Goal: Use online tool/utility: Use online tool/utility

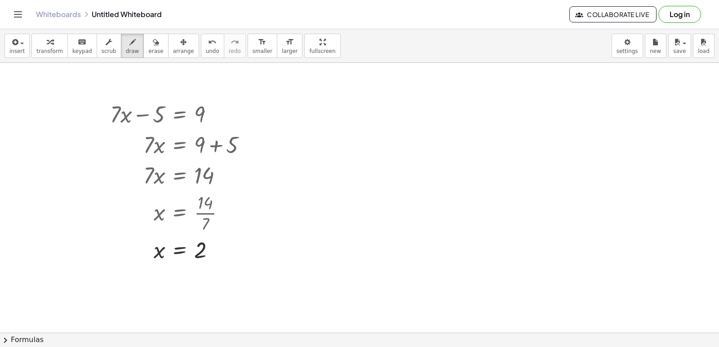
scroll to position [5402, 0]
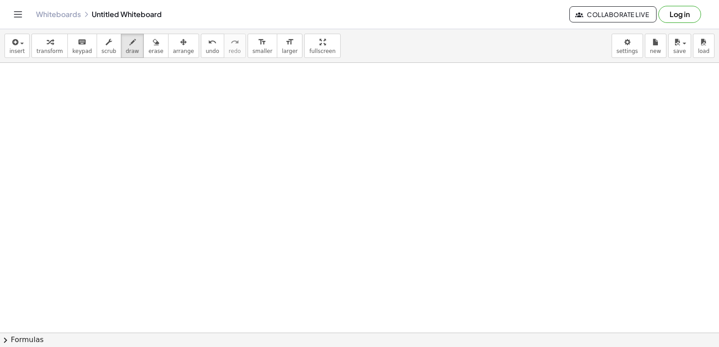
drag, startPoint x: 0, startPoint y: 0, endPoint x: 268, endPoint y: 271, distance: 381.1
drag, startPoint x: 656, startPoint y: 151, endPoint x: 193, endPoint y: 184, distance: 463.7
drag, startPoint x: 193, startPoint y: 184, endPoint x: 407, endPoint y: 207, distance: 215.2
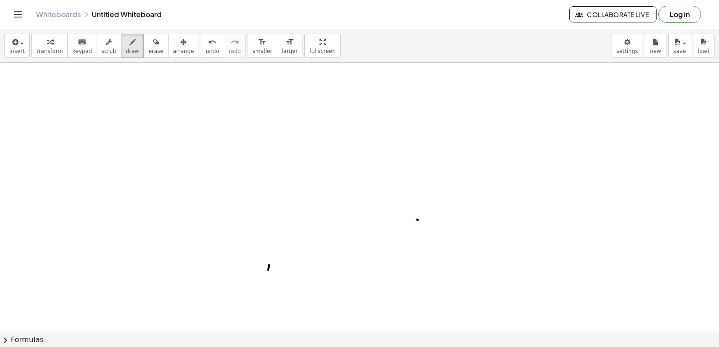
drag, startPoint x: 388, startPoint y: 177, endPoint x: 386, endPoint y: 183, distance: 6.5
drag, startPoint x: 386, startPoint y: 183, endPoint x: 330, endPoint y: 211, distance: 62.5
click at [153, 44] on icon "button" at bounding box center [156, 42] width 6 height 11
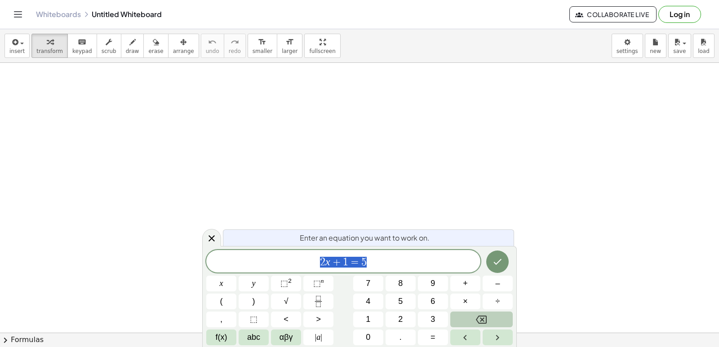
click at [474, 324] on button "Backspace" at bounding box center [481, 320] width 62 height 16
drag, startPoint x: 477, startPoint y: 316, endPoint x: 208, endPoint y: 235, distance: 281.4
click at [207, 240] on icon at bounding box center [211, 238] width 11 height 11
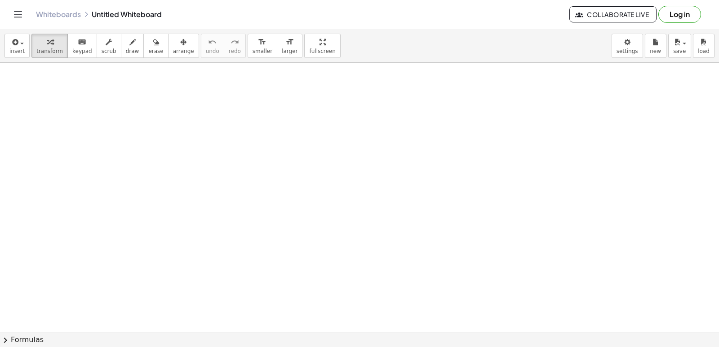
drag, startPoint x: 208, startPoint y: 240, endPoint x: 400, endPoint y: 214, distance: 193.1
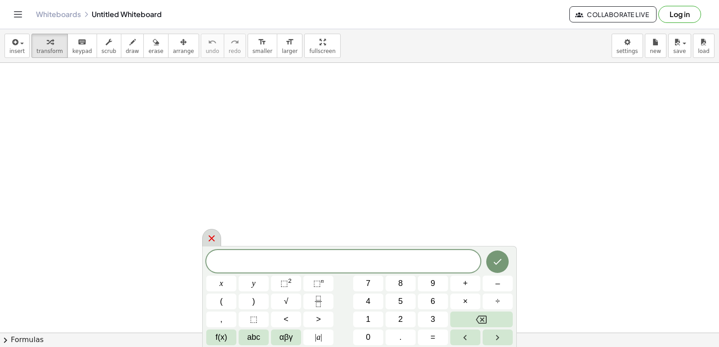
click at [210, 232] on div at bounding box center [211, 238] width 19 height 18
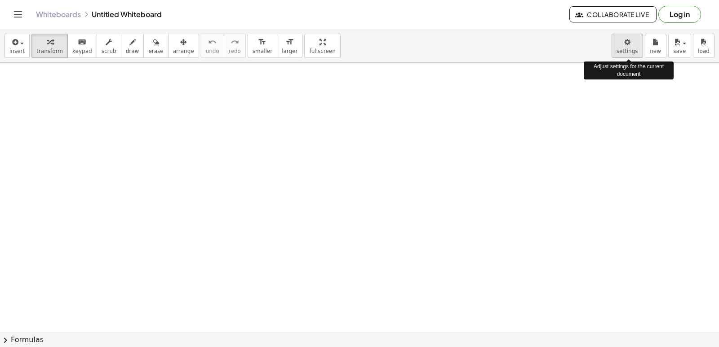
click at [622, 45] on body "Graspable Math Activities Get Started Activity Bank Assigned Work Classes White…" at bounding box center [359, 173] width 719 height 347
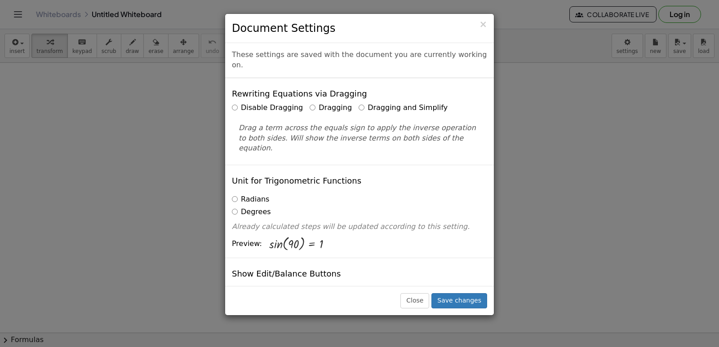
drag, startPoint x: 347, startPoint y: 98, endPoint x: 61, endPoint y: 150, distance: 290.5
click at [347, 103] on div "Disable Dragging Dragging Dragging and Simplify" at bounding box center [359, 108] width 255 height 10
drag, startPoint x: 347, startPoint y: 93, endPoint x: 162, endPoint y: 140, distance: 190.7
click at [162, 140] on div "× Document Settings These settings are saved with the document you are currentl…" at bounding box center [359, 173] width 719 height 347
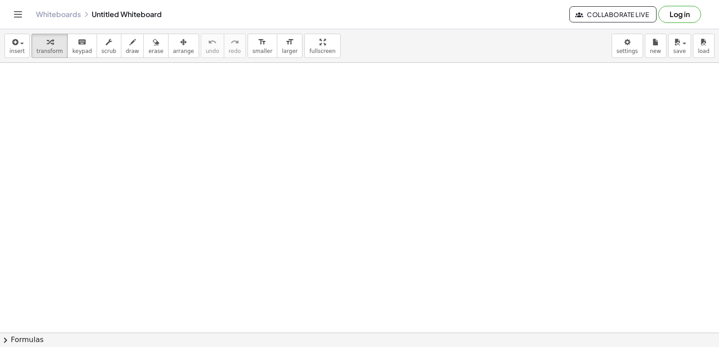
drag, startPoint x: 162, startPoint y: 140, endPoint x: 356, endPoint y: 194, distance: 201.6
drag, startPoint x: 356, startPoint y: 194, endPoint x: 228, endPoint y: 253, distance: 140.8
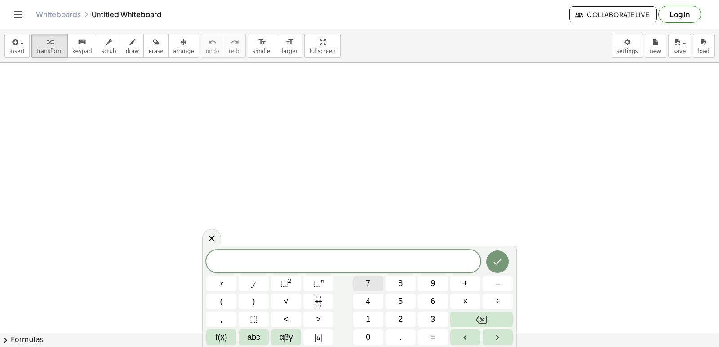
click at [365, 284] on button "7" at bounding box center [368, 284] width 30 height 16
click at [455, 297] on button "×" at bounding box center [465, 302] width 30 height 16
click at [487, 317] on icon "Backspace" at bounding box center [481, 320] width 11 height 8
click at [207, 282] on button "x" at bounding box center [221, 284] width 30 height 16
click at [491, 290] on button "–" at bounding box center [498, 284] width 30 height 16
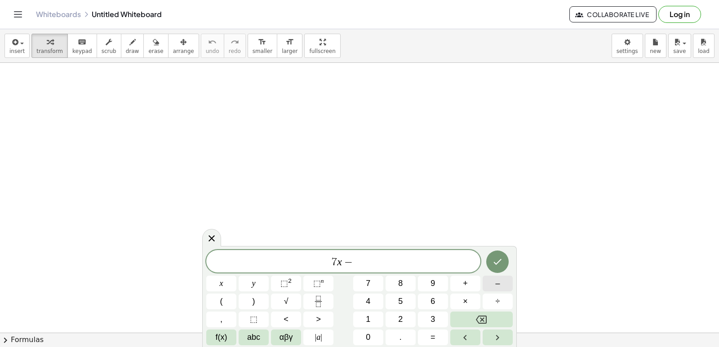
click at [372, 316] on button "1" at bounding box center [368, 320] width 30 height 16
click at [428, 337] on button "=" at bounding box center [433, 338] width 30 height 16
click at [410, 314] on button "2" at bounding box center [401, 320] width 30 height 16
click at [363, 334] on button "0" at bounding box center [368, 338] width 30 height 16
click at [494, 261] on icon "Done" at bounding box center [497, 262] width 11 height 11
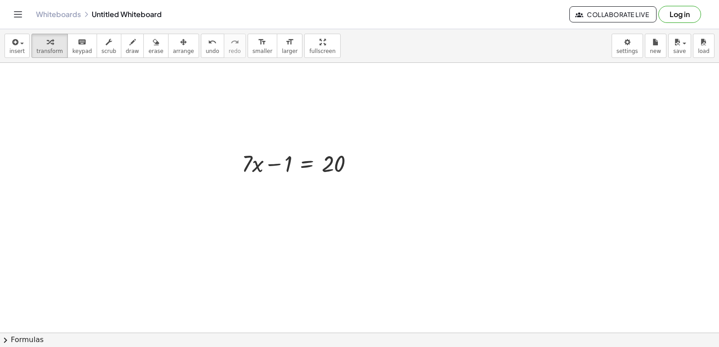
scroll to position [135, 0]
drag, startPoint x: 273, startPoint y: 138, endPoint x: 272, endPoint y: 121, distance: 17.6
drag, startPoint x: 272, startPoint y: 121, endPoint x: 193, endPoint y: 174, distance: 95.2
click at [193, 174] on div at bounding box center [359, 227] width 719 height 599
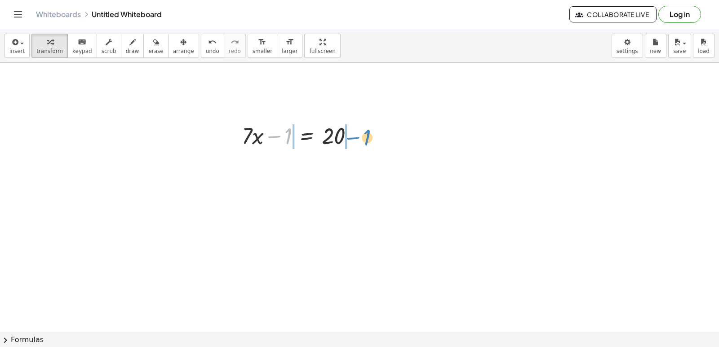
drag, startPoint x: 273, startPoint y: 131, endPoint x: 351, endPoint y: 133, distance: 78.2
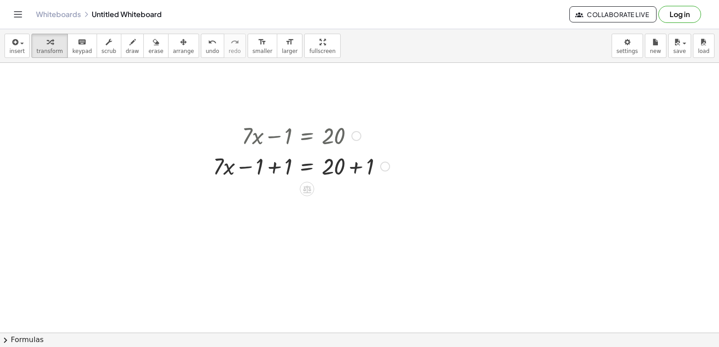
drag, startPoint x: 351, startPoint y: 133, endPoint x: 247, endPoint y: 214, distance: 132.5
click at [247, 214] on div at bounding box center [359, 227] width 719 height 599
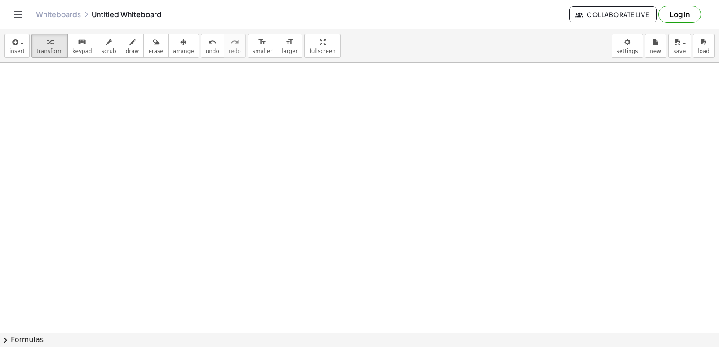
scroll to position [329, 0]
drag, startPoint x: 359, startPoint y: 249, endPoint x: 349, endPoint y: 231, distance: 20.5
click at [349, 231] on div at bounding box center [359, 139] width 719 height 810
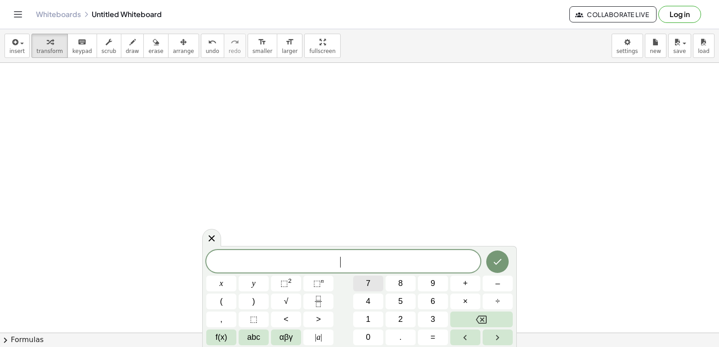
click at [372, 282] on button "7" at bounding box center [368, 284] width 30 height 16
click at [220, 280] on span "x" at bounding box center [222, 284] width 4 height 12
click at [447, 189] on div at bounding box center [359, 139] width 719 height 810
click at [493, 280] on button "–" at bounding box center [498, 284] width 30 height 16
click at [363, 313] on button "1" at bounding box center [368, 320] width 30 height 16
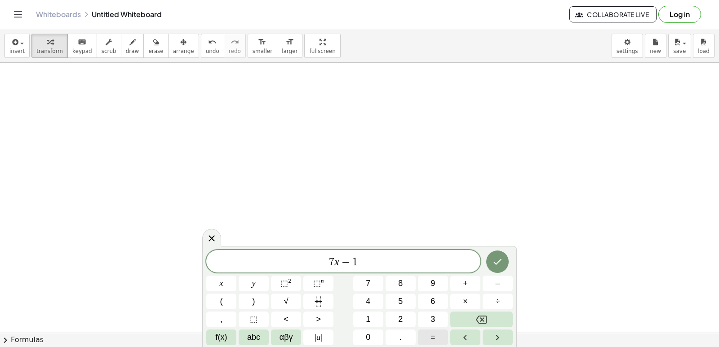
click at [437, 335] on button "=" at bounding box center [433, 338] width 30 height 16
click at [404, 317] on button "2" at bounding box center [401, 320] width 30 height 16
click at [369, 333] on span "0" at bounding box center [368, 338] width 4 height 12
click at [498, 260] on icon "Done" at bounding box center [497, 262] width 11 height 11
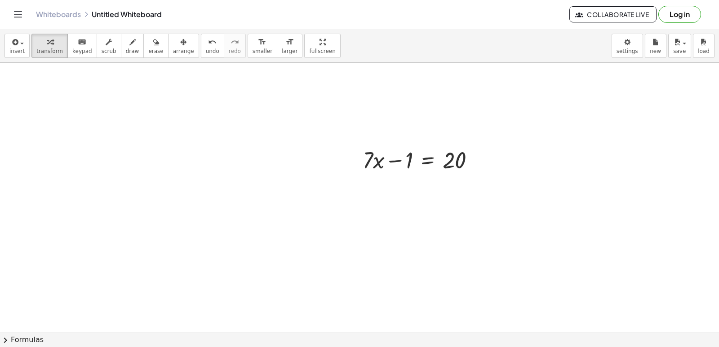
scroll to position [418, 0]
drag, startPoint x: 392, startPoint y: 158, endPoint x: 477, endPoint y: 158, distance: 84.5
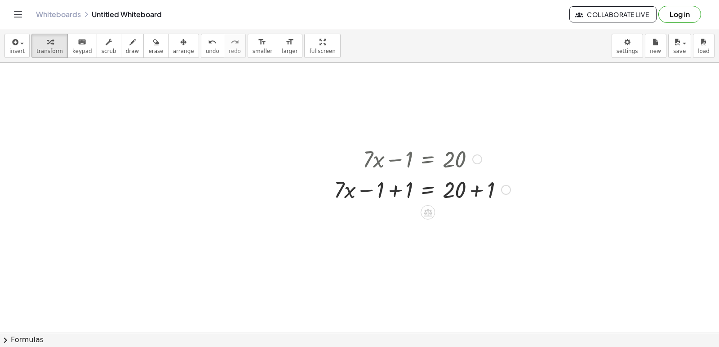
drag, startPoint x: 477, startPoint y: 158, endPoint x: 431, endPoint y: 222, distance: 78.8
click at [431, 222] on div at bounding box center [359, 49] width 719 height 810
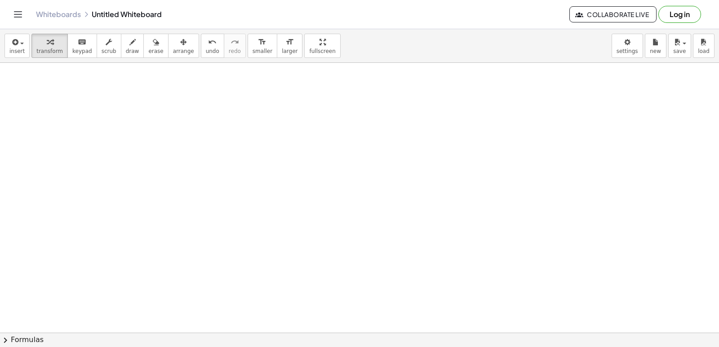
scroll to position [675, 0]
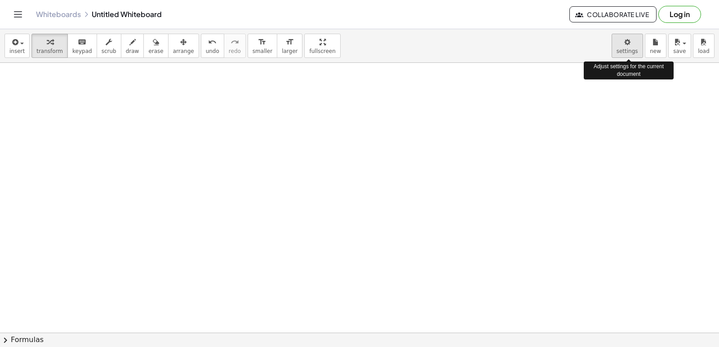
click at [626, 45] on body "Graspable Math Activities Get Started Activity Bank Assigned Work Classes White…" at bounding box center [359, 173] width 719 height 347
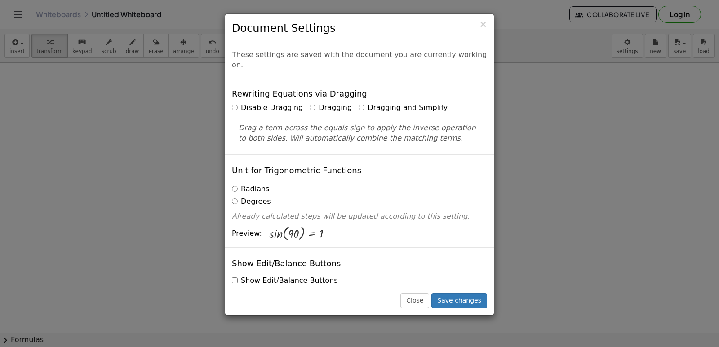
drag, startPoint x: 629, startPoint y: 43, endPoint x: 138, endPoint y: 165, distance: 506.2
click at [65, 143] on div "× Document Settings These settings are saved with the document you are currentl…" at bounding box center [359, 173] width 719 height 347
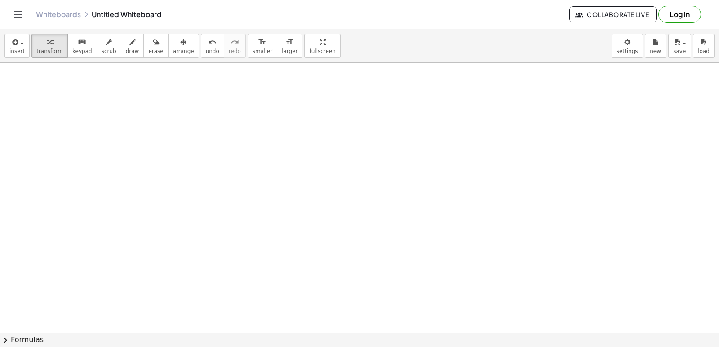
drag, startPoint x: 504, startPoint y: 167, endPoint x: 474, endPoint y: 187, distance: 36.4
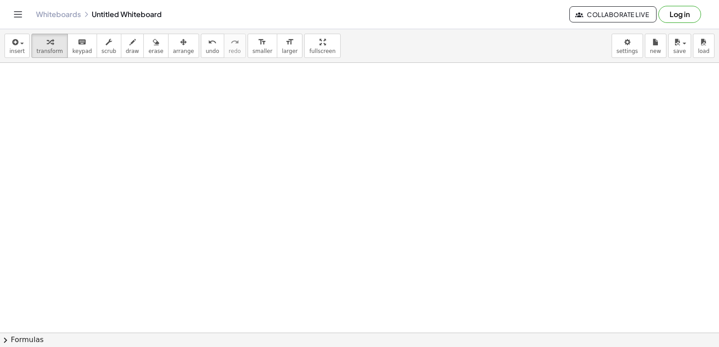
drag, startPoint x: 441, startPoint y: 199, endPoint x: 436, endPoint y: 202, distance: 5.6
drag, startPoint x: 410, startPoint y: 191, endPoint x: 388, endPoint y: 193, distance: 22.1
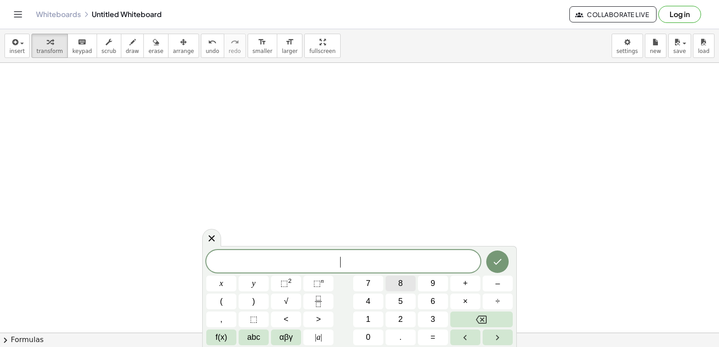
click at [390, 280] on button "8" at bounding box center [401, 284] width 30 height 16
click at [256, 278] on button "y" at bounding box center [254, 284] width 30 height 16
click at [493, 284] on button "–" at bounding box center [498, 284] width 30 height 16
click at [426, 281] on button "9" at bounding box center [433, 284] width 30 height 16
click at [428, 333] on button "=" at bounding box center [433, 338] width 30 height 16
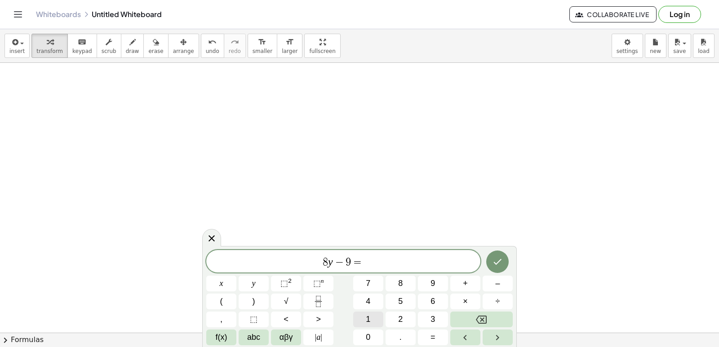
click at [374, 315] on button "1" at bounding box center [368, 320] width 30 height 16
click at [405, 300] on button "5" at bounding box center [401, 302] width 30 height 16
click at [491, 259] on button "Done" at bounding box center [497, 262] width 22 height 22
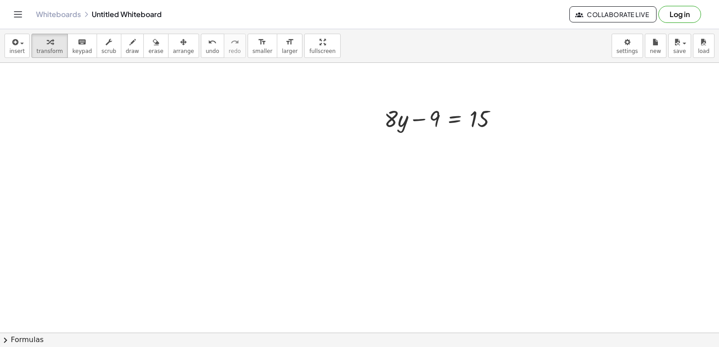
scroll to position [900, 0]
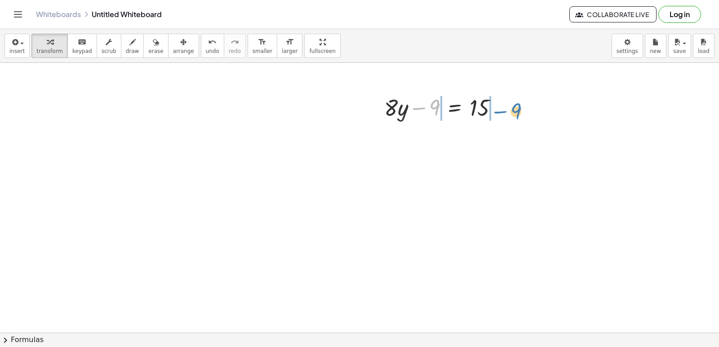
drag, startPoint x: 415, startPoint y: 108, endPoint x: 497, endPoint y: 111, distance: 81.4
click at [497, 111] on div at bounding box center [445, 107] width 130 height 31
click at [627, 46] on body "Graspable Math Activities Get Started Activity Bank Assigned Work Classes White…" at bounding box center [359, 173] width 719 height 347
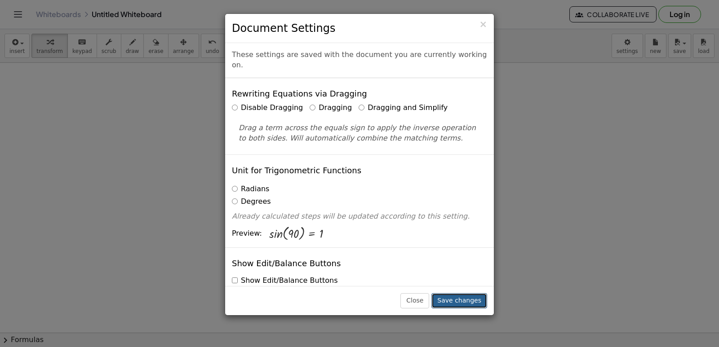
click at [450, 298] on button "Save changes" at bounding box center [459, 300] width 56 height 15
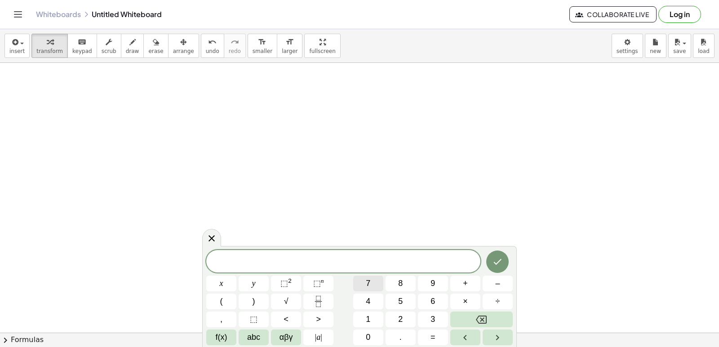
click at [359, 285] on button "7" at bounding box center [368, 284] width 30 height 16
click at [229, 281] on button "x" at bounding box center [221, 284] width 30 height 16
click at [505, 280] on button "–" at bounding box center [498, 284] width 30 height 16
click at [374, 315] on button "1" at bounding box center [368, 320] width 30 height 16
click at [410, 301] on button "5" at bounding box center [401, 302] width 30 height 16
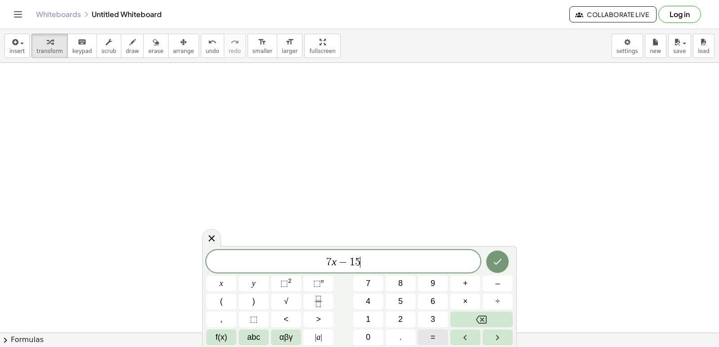
click at [424, 334] on button "=" at bounding box center [433, 338] width 30 height 16
click at [376, 315] on button "1" at bounding box center [368, 320] width 30 height 16
click at [428, 318] on button "3" at bounding box center [433, 320] width 30 height 16
click at [493, 253] on button "Done" at bounding box center [497, 262] width 22 height 22
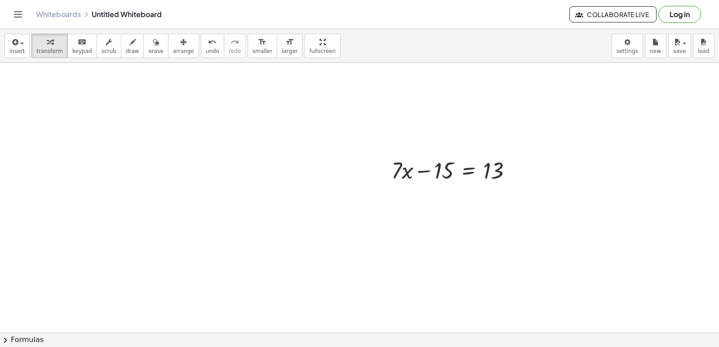
scroll to position [1170, 0]
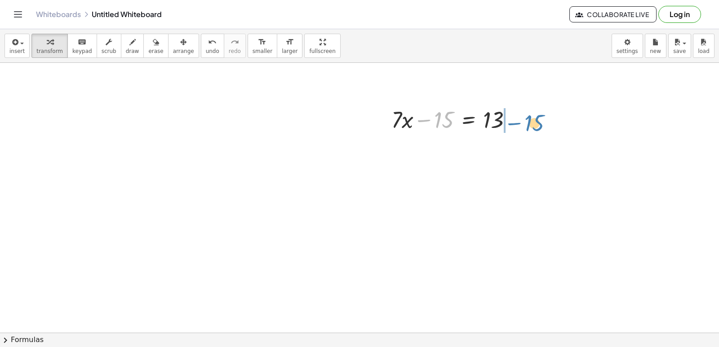
drag, startPoint x: 427, startPoint y: 123, endPoint x: 514, endPoint y: 120, distance: 86.4
click at [514, 120] on div at bounding box center [455, 119] width 137 height 31
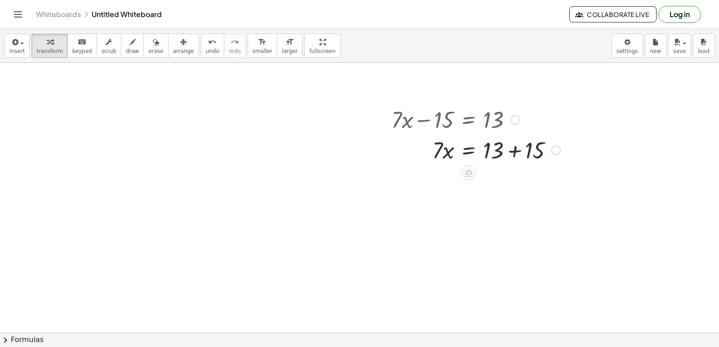
click at [509, 151] on div at bounding box center [476, 149] width 178 height 31
drag, startPoint x: 354, startPoint y: 293, endPoint x: 178, endPoint y: 243, distance: 183.1
drag, startPoint x: 462, startPoint y: 204, endPoint x: 497, endPoint y: 195, distance: 36.3
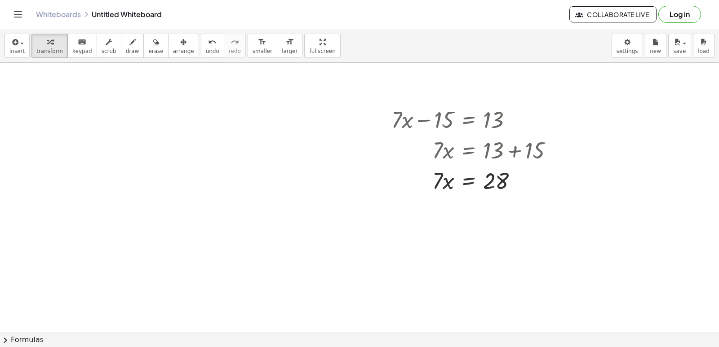
drag, startPoint x: 507, startPoint y: 239, endPoint x: 506, endPoint y: 223, distance: 15.8
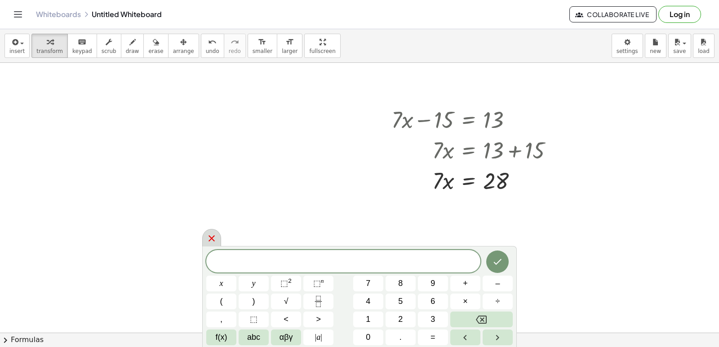
click at [214, 236] on icon at bounding box center [212, 239] width 6 height 6
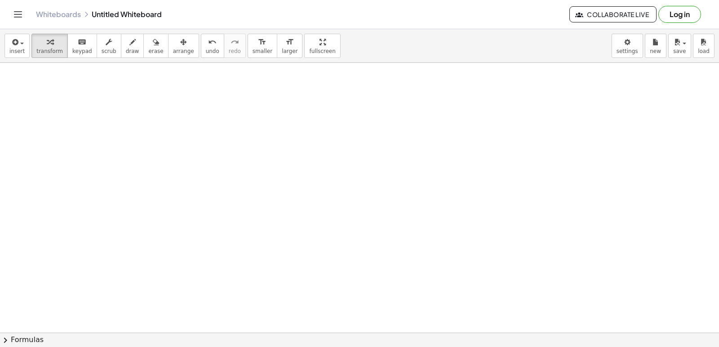
scroll to position [1350, 0]
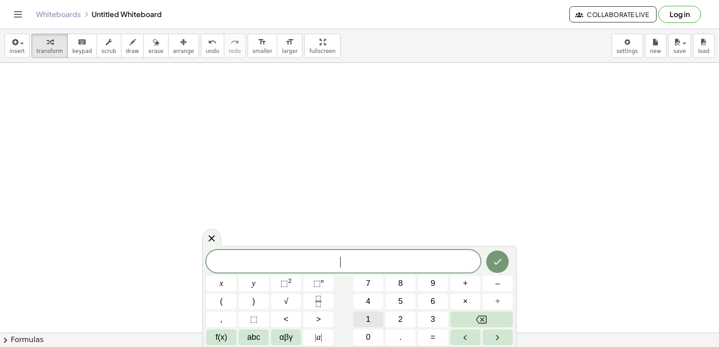
click at [381, 318] on button "1" at bounding box center [368, 320] width 30 height 16
click at [361, 333] on button "0" at bounding box center [368, 338] width 30 height 16
click at [266, 280] on button "y" at bounding box center [254, 284] width 30 height 16
click at [253, 282] on span "y" at bounding box center [254, 284] width 4 height 12
click at [504, 318] on button "Backspace" at bounding box center [481, 320] width 62 height 16
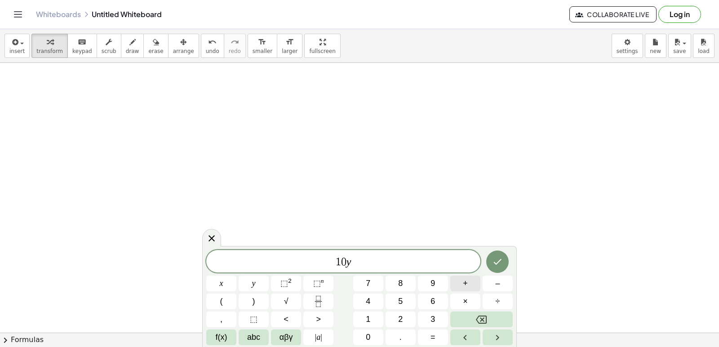
click at [464, 281] on button "+" at bounding box center [465, 284] width 30 height 16
click at [397, 317] on button "2" at bounding box center [401, 320] width 30 height 16
click at [405, 299] on button "5" at bounding box center [401, 302] width 30 height 16
click at [431, 345] on button "=" at bounding box center [433, 338] width 30 height 16
click at [378, 286] on button "7" at bounding box center [368, 284] width 30 height 16
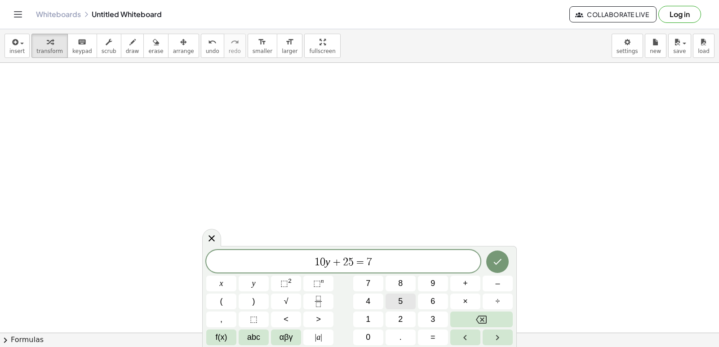
click at [397, 301] on button "5" at bounding box center [401, 302] width 30 height 16
click at [488, 257] on button "Done" at bounding box center [497, 262] width 22 height 22
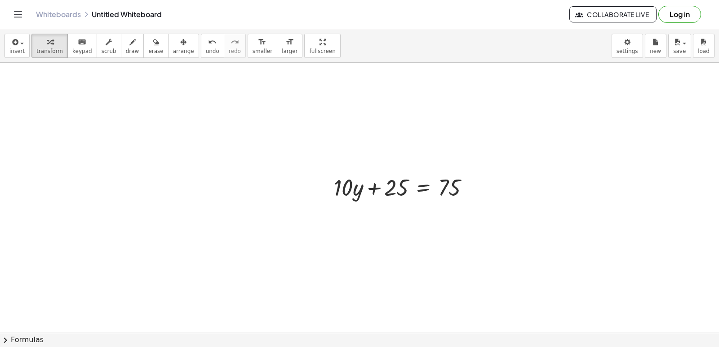
scroll to position [1485, 0]
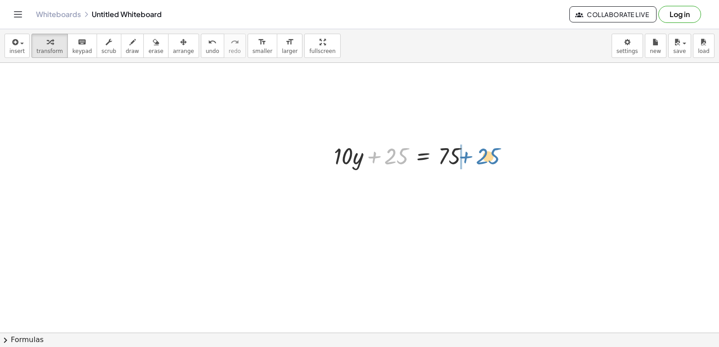
drag, startPoint x: 391, startPoint y: 164, endPoint x: 465, endPoint y: 150, distance: 76.0
click at [465, 150] on div at bounding box center [404, 155] width 151 height 31
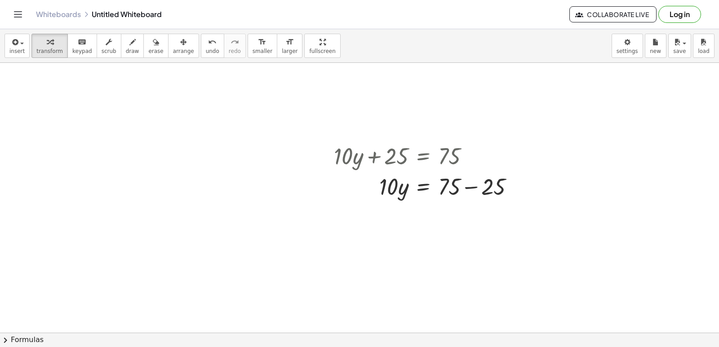
drag, startPoint x: 465, startPoint y: 150, endPoint x: 365, endPoint y: 229, distance: 127.0
click at [476, 183] on div at bounding box center [427, 186] width 196 height 31
click at [397, 214] on div at bounding box center [427, 216] width 196 height 31
drag, startPoint x: 391, startPoint y: 214, endPoint x: 453, endPoint y: 240, distance: 67.5
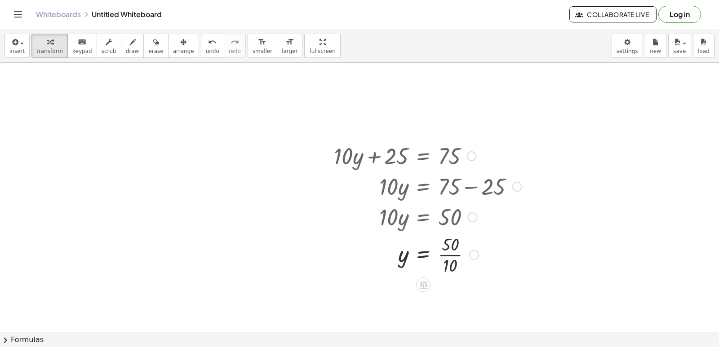
drag, startPoint x: 446, startPoint y: 253, endPoint x: 441, endPoint y: 246, distance: 9.0
click at [445, 251] on div at bounding box center [427, 254] width 196 height 45
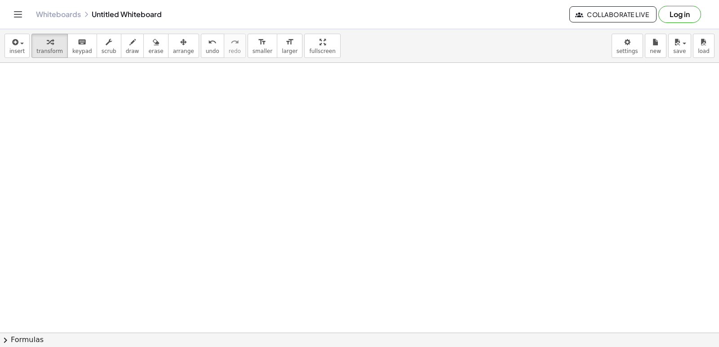
scroll to position [1756, 0]
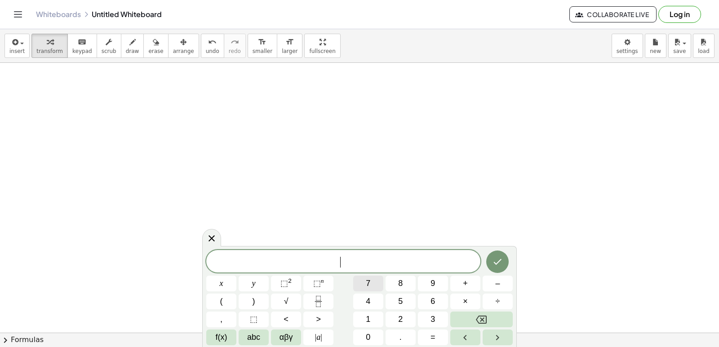
click at [368, 280] on span "7" at bounding box center [368, 284] width 4 height 12
click at [229, 278] on button "x" at bounding box center [221, 284] width 30 height 16
click at [501, 286] on button "–" at bounding box center [498, 284] width 30 height 16
click at [431, 321] on span "3" at bounding box center [433, 320] width 4 height 12
click at [359, 319] on button "1" at bounding box center [368, 320] width 30 height 16
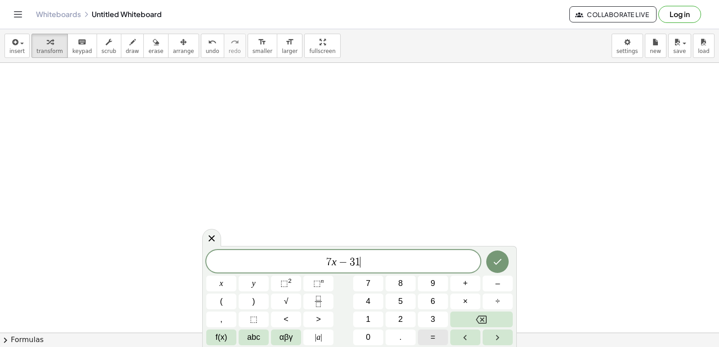
click at [431, 336] on span "=" at bounding box center [433, 338] width 5 height 12
click at [376, 315] on button "1" at bounding box center [368, 320] width 30 height 16
click at [339, 342] on div "7 x − 3 1 = ​ x y ⬚ 2 ⬚ n 7 8 9 + – ( ) √ 4 5 6 × ÷ , ⬚ < > 1 2 3 f(x) abc αβγ …" at bounding box center [359, 297] width 307 height 95
click at [363, 313] on button "1" at bounding box center [368, 320] width 30 height 16
click at [491, 259] on button "Done" at bounding box center [497, 262] width 22 height 22
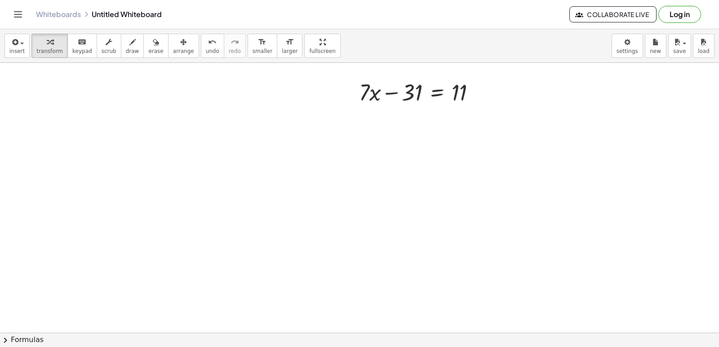
scroll to position [1981, 0]
drag, startPoint x: 391, startPoint y: 91, endPoint x: 472, endPoint y: 96, distance: 81.9
click at [472, 96] on div at bounding box center [421, 91] width 133 height 31
click at [476, 123] on div at bounding box center [442, 122] width 174 height 31
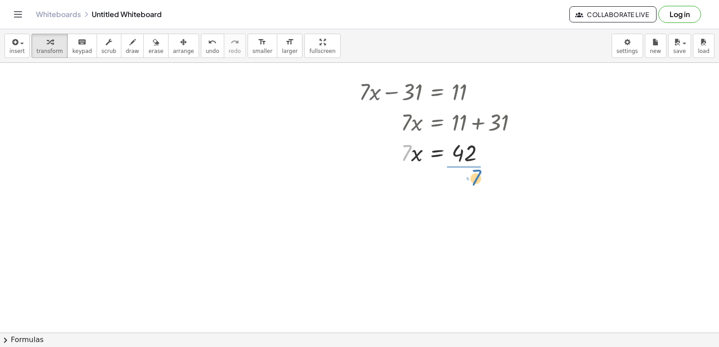
drag, startPoint x: 405, startPoint y: 158, endPoint x: 476, endPoint y: 184, distance: 75.9
click at [467, 177] on div at bounding box center [442, 190] width 174 height 45
click at [464, 189] on div at bounding box center [442, 190] width 174 height 45
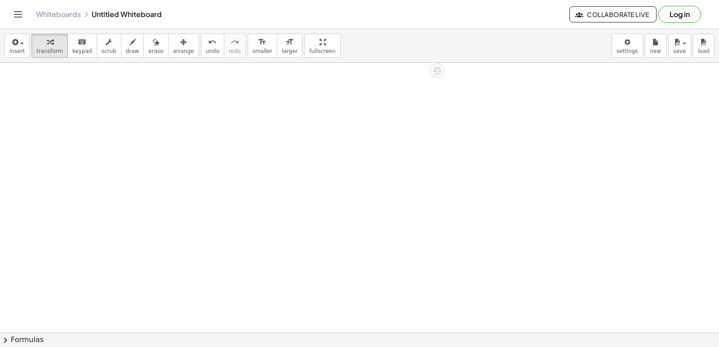
scroll to position [2205, 0]
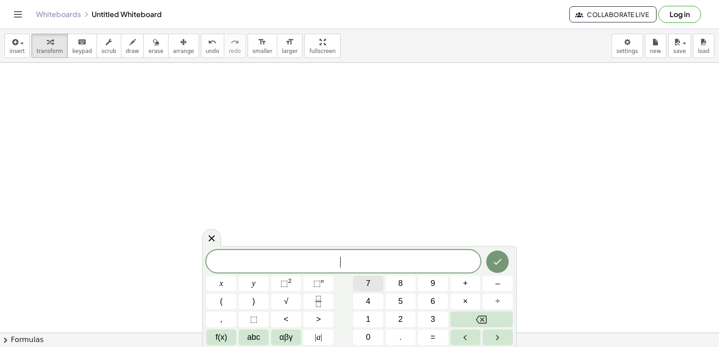
click at [381, 285] on button "7" at bounding box center [368, 284] width 30 height 16
click at [180, 265] on body "Graspable Math Activities Get Started Activity Bank Assigned Work Classes White…" at bounding box center [359, 173] width 719 height 347
click at [221, 284] on span "x" at bounding box center [222, 284] width 4 height 12
click at [466, 280] on span "+" at bounding box center [465, 284] width 5 height 12
click at [257, 285] on button "y" at bounding box center [254, 284] width 30 height 16
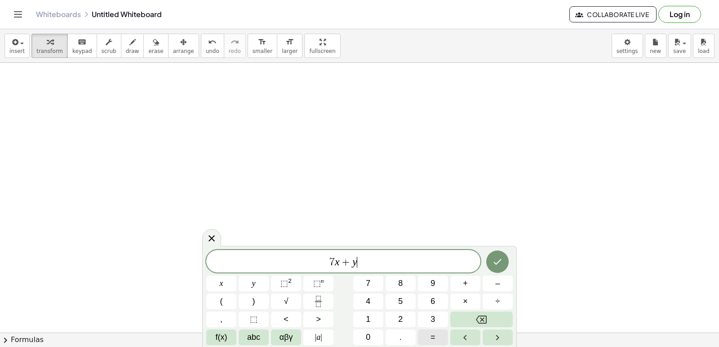
click at [434, 338] on span "=" at bounding box center [433, 338] width 5 height 12
click at [432, 316] on span "3" at bounding box center [433, 320] width 4 height 12
click at [494, 267] on icon "Done" at bounding box center [497, 262] width 11 height 11
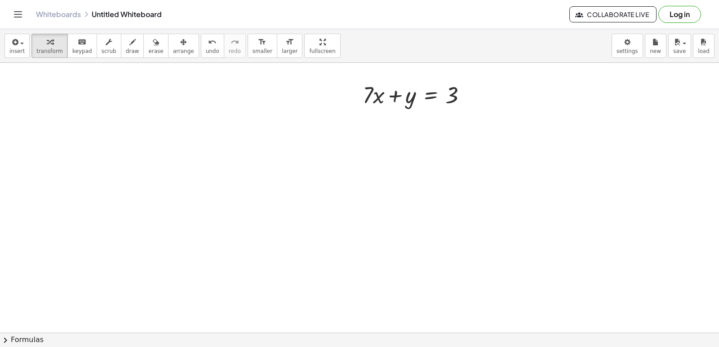
scroll to position [2431, 0]
drag, startPoint x: 368, startPoint y: 92, endPoint x: 484, endPoint y: 92, distance: 115.5
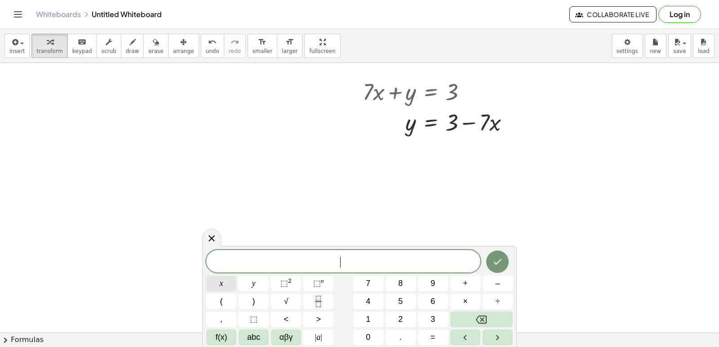
click at [230, 276] on button "x" at bounding box center [221, 284] width 30 height 16
click at [508, 283] on button "–" at bounding box center [498, 284] width 30 height 16
click at [429, 298] on button "6" at bounding box center [433, 302] width 30 height 16
click at [262, 279] on button "y" at bounding box center [254, 284] width 30 height 16
click at [441, 342] on button "=" at bounding box center [433, 338] width 30 height 16
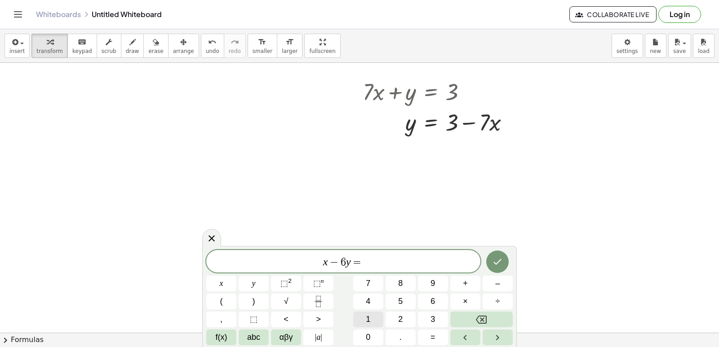
click at [370, 319] on span "1" at bounding box center [368, 320] width 4 height 12
click at [435, 322] on span "3" at bounding box center [433, 320] width 4 height 12
click at [503, 257] on button "Done" at bounding box center [497, 262] width 22 height 22
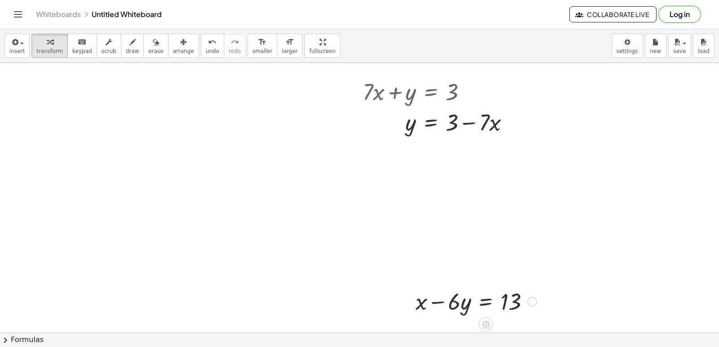
scroll to position [2476, 0]
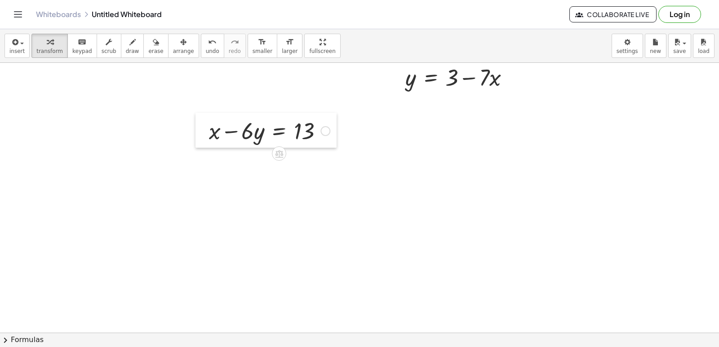
drag, startPoint x: 404, startPoint y: 259, endPoint x: 197, endPoint y: 133, distance: 242.0
click at [197, 133] on div at bounding box center [202, 130] width 13 height 35
drag, startPoint x: 232, startPoint y: 131, endPoint x: 331, endPoint y: 127, distance: 98.5
click at [331, 127] on div at bounding box center [269, 130] width 130 height 31
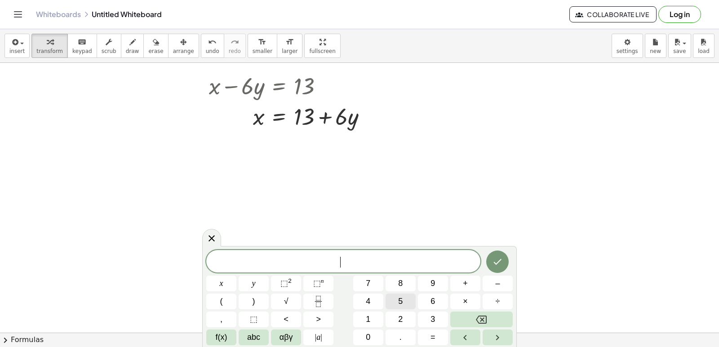
click at [403, 298] on span "5" at bounding box center [400, 302] width 4 height 12
click at [220, 276] on div "5 ​ x y ⬚ 2 ⬚ n 7 8 9 + – ( ) √ 4 5 6 × ÷ , ⬚ < > 1 2 3 f(x) abc αβγ | a | 0 . =" at bounding box center [359, 297] width 307 height 95
click at [218, 285] on button "x" at bounding box center [221, 284] width 30 height 16
click at [456, 281] on button "+" at bounding box center [465, 284] width 30 height 16
click at [373, 315] on button "1" at bounding box center [368, 320] width 30 height 16
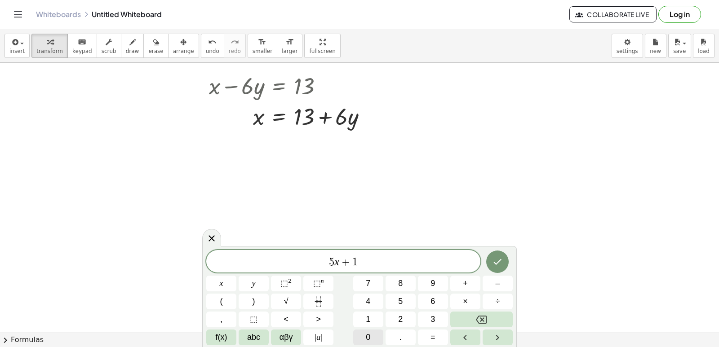
click at [363, 337] on button "0" at bounding box center [368, 338] width 30 height 16
click at [253, 285] on button "y" at bounding box center [254, 284] width 30 height 16
click at [430, 334] on button "=" at bounding box center [433, 338] width 30 height 16
click at [392, 314] on button "2" at bounding box center [401, 320] width 30 height 16
click at [370, 339] on span "0" at bounding box center [368, 338] width 4 height 12
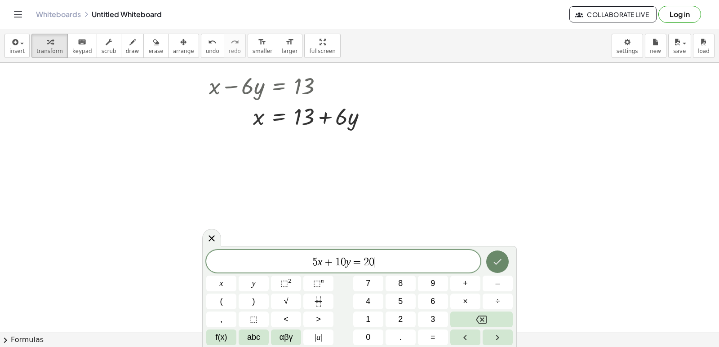
click at [504, 261] on button "Done" at bounding box center [497, 262] width 22 height 22
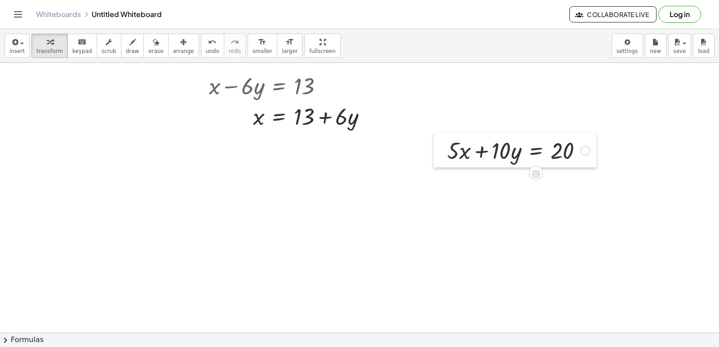
drag, startPoint x: 307, startPoint y: 312, endPoint x: 440, endPoint y: 155, distance: 205.7
click at [440, 155] on div at bounding box center [440, 150] width 13 height 35
drag, startPoint x: 479, startPoint y: 148, endPoint x: 584, endPoint y: 151, distance: 105.7
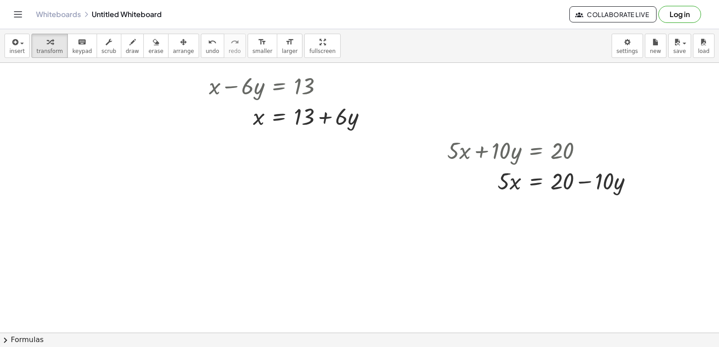
drag, startPoint x: 585, startPoint y: 151, endPoint x: 376, endPoint y: 227, distance: 222.2
drag, startPoint x: 500, startPoint y: 183, endPoint x: 578, endPoint y: 212, distance: 82.7
drag, startPoint x: 580, startPoint y: 228, endPoint x: 580, endPoint y: 216, distance: 11.7
click at [580, 216] on div at bounding box center [544, 218] width 202 height 45
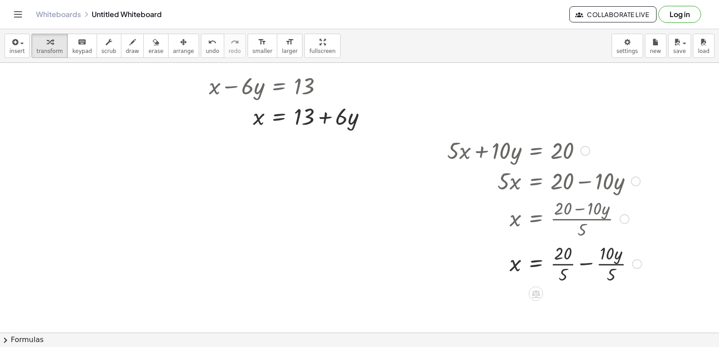
click at [562, 262] on div at bounding box center [545, 263] width 204 height 45
click at [593, 264] on div at bounding box center [544, 263] width 202 height 45
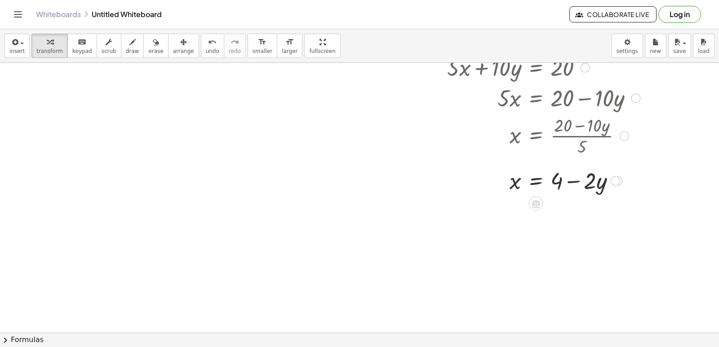
scroll to position [2656, 0]
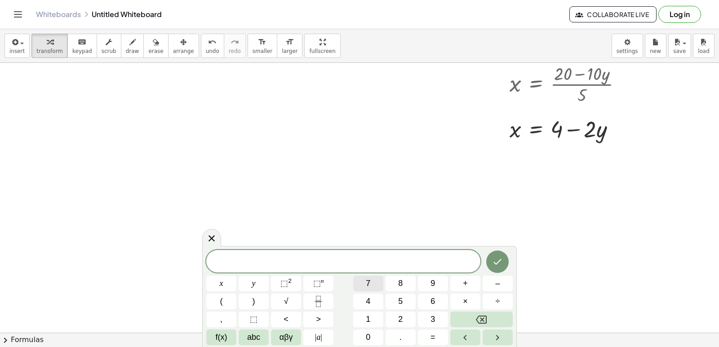
click at [369, 284] on button "7" at bounding box center [368, 284] width 30 height 16
click at [222, 284] on span "x" at bounding box center [222, 284] width 4 height 12
drag, startPoint x: 461, startPoint y: 278, endPoint x: 413, endPoint y: 235, distance: 64.9
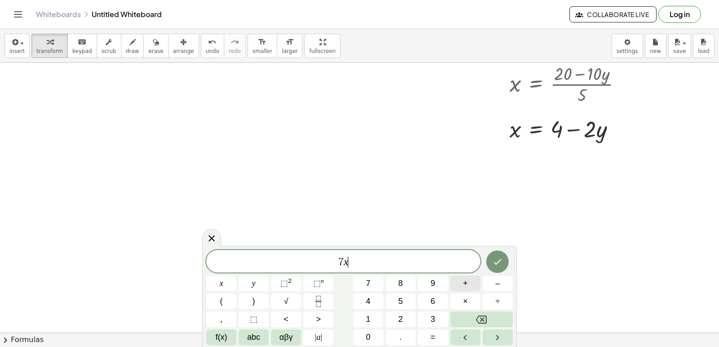
click at [456, 280] on button "+" at bounding box center [465, 284] width 30 height 16
click at [369, 280] on span "7" at bounding box center [368, 284] width 4 height 12
click at [254, 290] on button "y" at bounding box center [254, 284] width 30 height 16
click at [437, 342] on button "=" at bounding box center [433, 338] width 30 height 16
click at [400, 312] on button "2" at bounding box center [401, 320] width 30 height 16
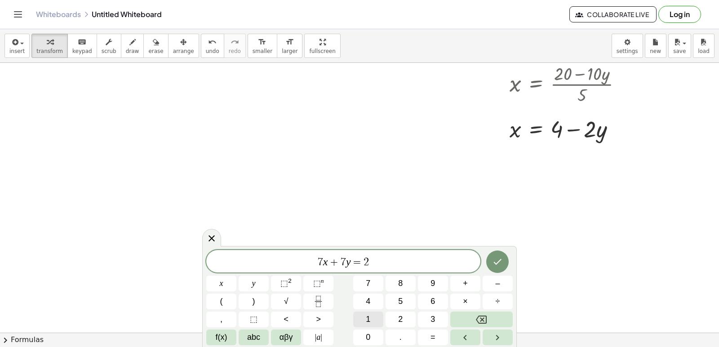
click at [356, 314] on button "1" at bounding box center [368, 320] width 30 height 16
click at [495, 261] on icon "Done" at bounding box center [497, 262] width 11 height 11
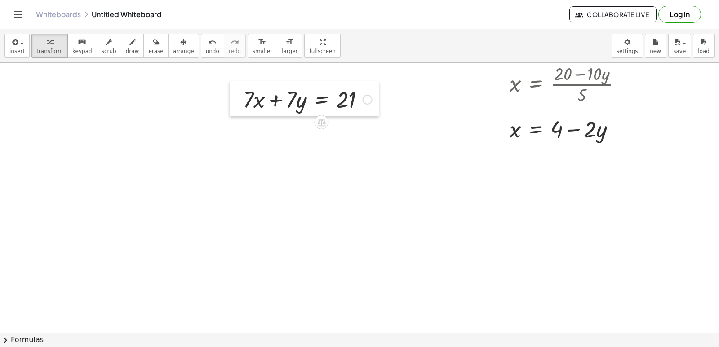
drag, startPoint x: 406, startPoint y: 287, endPoint x: 235, endPoint y: 93, distance: 259.2
click at [235, 93] on div at bounding box center [236, 98] width 13 height 35
drag, startPoint x: 271, startPoint y: 96, endPoint x: 360, endPoint y: 101, distance: 89.1
click at [360, 101] on div at bounding box center [306, 97] width 138 height 31
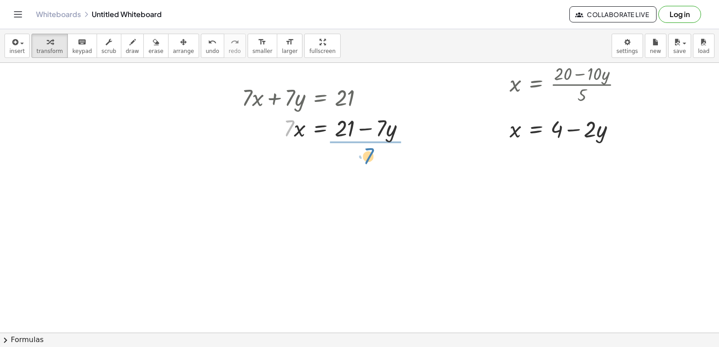
drag, startPoint x: 288, startPoint y: 123, endPoint x: 368, endPoint y: 148, distance: 84.0
drag, startPoint x: 362, startPoint y: 173, endPoint x: 361, endPoint y: 160, distance: 14.0
click at [361, 160] on div at bounding box center [327, 165] width 180 height 45
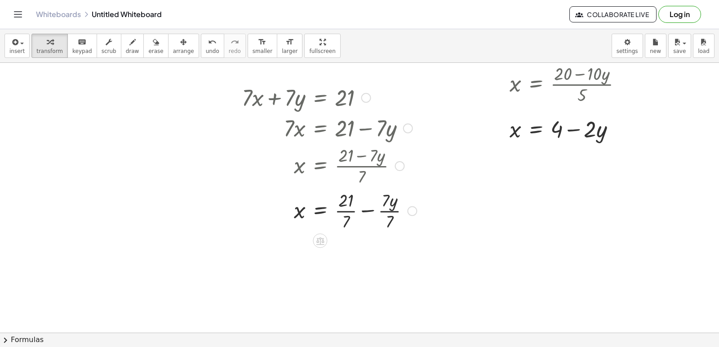
click at [344, 207] on div at bounding box center [329, 210] width 184 height 45
click at [373, 254] on div at bounding box center [329, 255] width 184 height 45
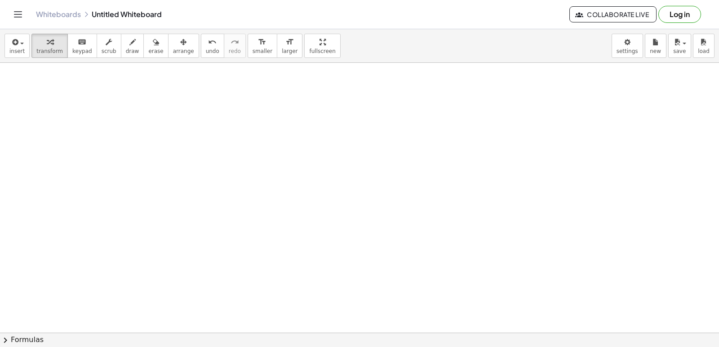
scroll to position [2881, 0]
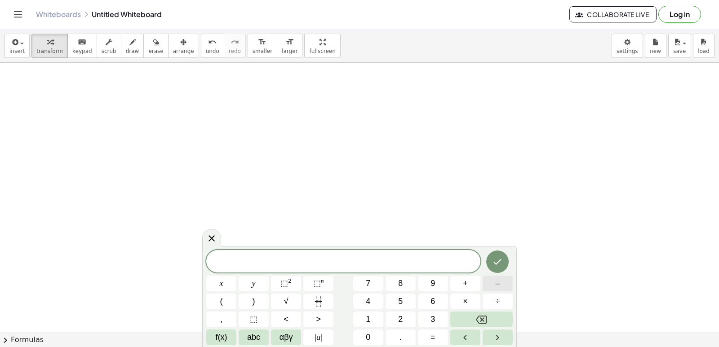
click at [499, 290] on button "–" at bounding box center [498, 284] width 30 height 16
click at [404, 297] on button "5" at bounding box center [401, 302] width 30 height 16
click at [221, 284] on button "x" at bounding box center [221, 284] width 30 height 16
click at [454, 282] on button "+" at bounding box center [465, 284] width 30 height 16
click at [432, 318] on span "3" at bounding box center [433, 320] width 4 height 12
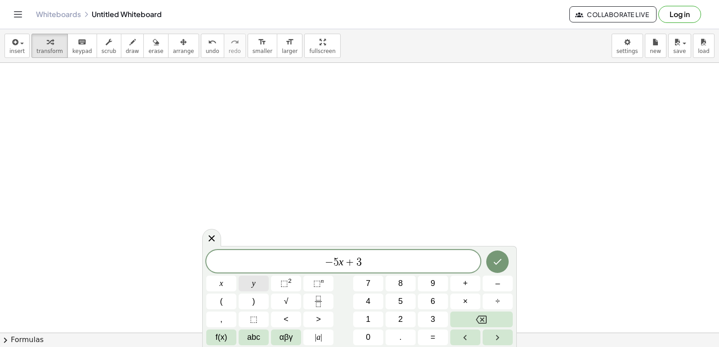
click at [257, 284] on button "y" at bounding box center [254, 284] width 30 height 16
click at [434, 334] on span "=" at bounding box center [433, 338] width 5 height 12
click at [487, 293] on div "− 5 x + 3 y = ​ x y ⬚ 2 ⬚ n 7 8 9 + – ( ) √ 4 5 6 × ÷ , ⬚ < > 1 2 3 f(x) abc αβ…" at bounding box center [359, 297] width 307 height 95
click at [396, 312] on button "2" at bounding box center [401, 320] width 30 height 16
click at [480, 318] on icon "Backspace" at bounding box center [481, 320] width 11 height 11
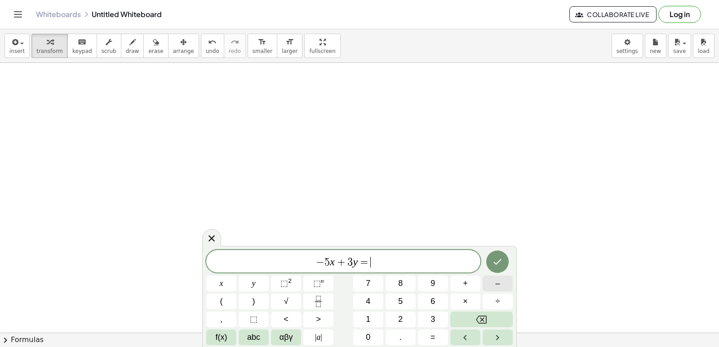
click at [500, 282] on button "–" at bounding box center [498, 284] width 30 height 16
click at [404, 316] on button "2" at bounding box center [401, 320] width 30 height 16
click at [496, 262] on icon "Done" at bounding box center [497, 262] width 11 height 11
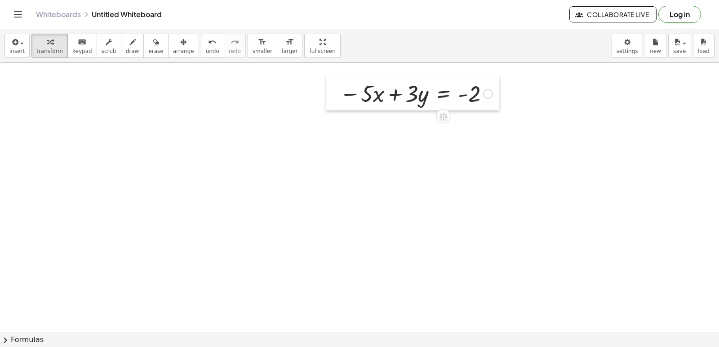
drag, startPoint x: 405, startPoint y: 329, endPoint x: 325, endPoint y: 102, distance: 240.4
drag, startPoint x: 325, startPoint y: 102, endPoint x: 287, endPoint y: 168, distance: 75.8
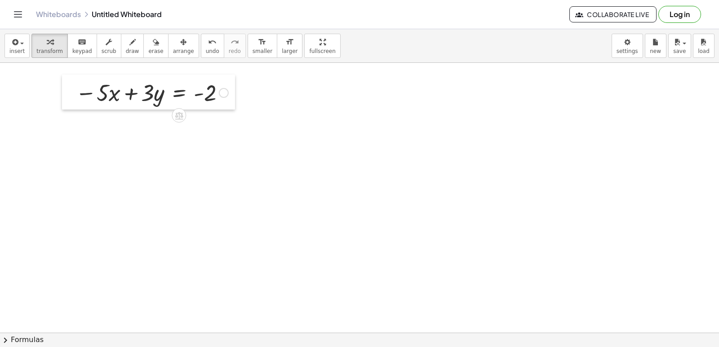
drag, startPoint x: 326, startPoint y: 94, endPoint x: 63, endPoint y: 89, distance: 263.0
click at [63, 89] on div at bounding box center [68, 92] width 13 height 35
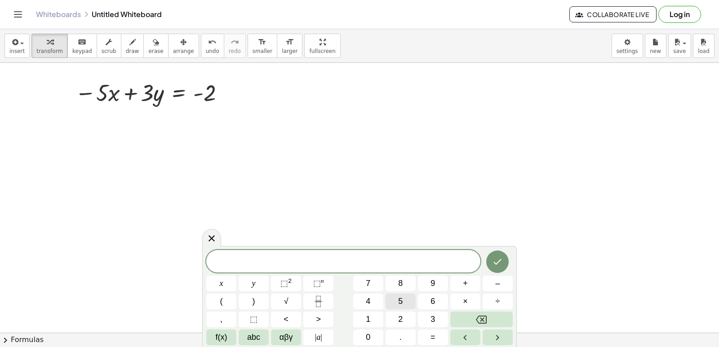
click at [405, 300] on button "5" at bounding box center [401, 302] width 30 height 16
click at [217, 282] on button "x" at bounding box center [221, 284] width 30 height 16
click at [469, 286] on button "+" at bounding box center [465, 284] width 30 height 16
click at [364, 280] on button "7" at bounding box center [368, 284] width 30 height 16
click at [249, 284] on button "y" at bounding box center [254, 284] width 30 height 16
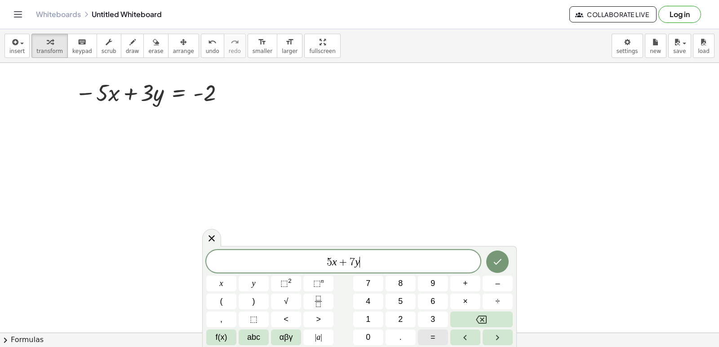
click at [429, 333] on button "=" at bounding box center [433, 338] width 30 height 16
click at [362, 315] on button "1" at bounding box center [368, 320] width 30 height 16
click at [406, 316] on button "2" at bounding box center [401, 320] width 30 height 16
click at [494, 263] on icon "Done" at bounding box center [497, 262] width 11 height 11
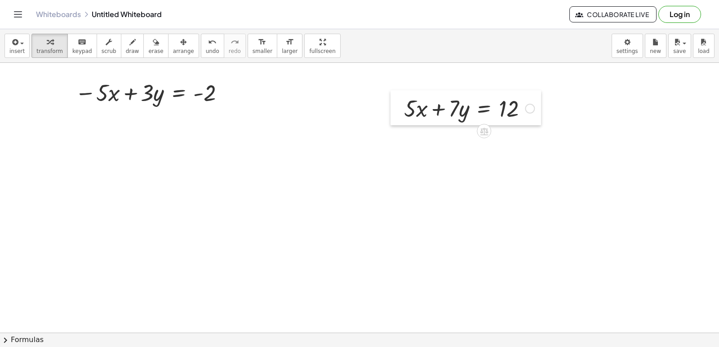
drag, startPoint x: 360, startPoint y: 307, endPoint x: 394, endPoint y: 104, distance: 206.4
click at [394, 104] on div at bounding box center [397, 107] width 13 height 35
drag, startPoint x: 394, startPoint y: 104, endPoint x: 309, endPoint y: 168, distance: 106.5
drag, startPoint x: 385, startPoint y: 108, endPoint x: 409, endPoint y: 106, distance: 23.9
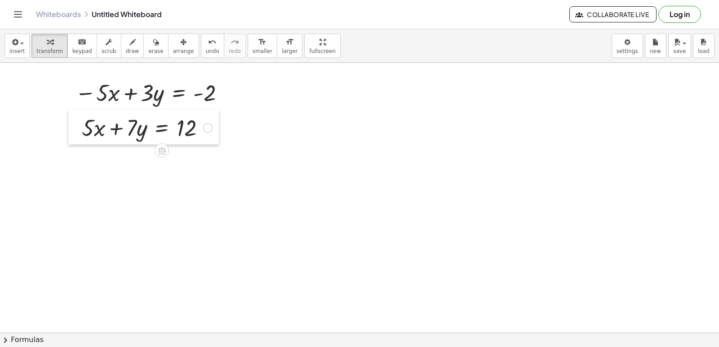
drag, startPoint x: 376, startPoint y: 117, endPoint x: 75, endPoint y: 126, distance: 301.7
drag, startPoint x: 75, startPoint y: 126, endPoint x: 433, endPoint y: 245, distance: 377.4
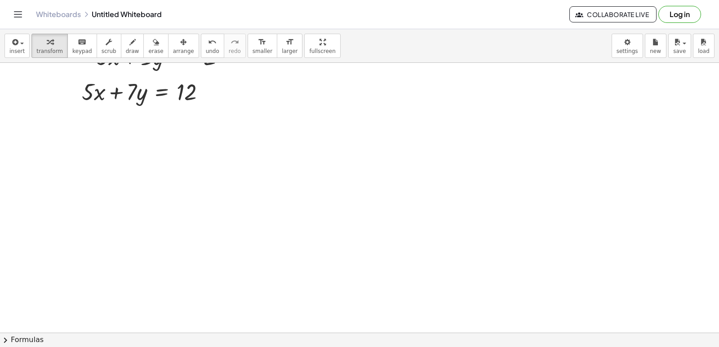
scroll to position [2971, 0]
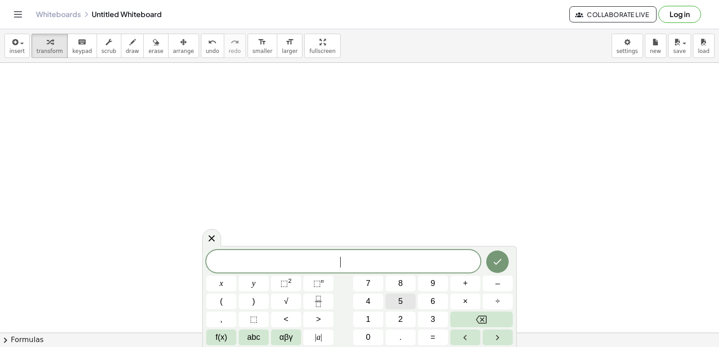
click at [399, 300] on span "5" at bounding box center [400, 302] width 4 height 12
click at [227, 280] on button "x" at bounding box center [221, 284] width 30 height 16
click at [493, 281] on button "–" at bounding box center [498, 284] width 30 height 16
click at [441, 313] on button "3" at bounding box center [433, 320] width 30 height 16
click at [263, 279] on button "y" at bounding box center [254, 284] width 30 height 16
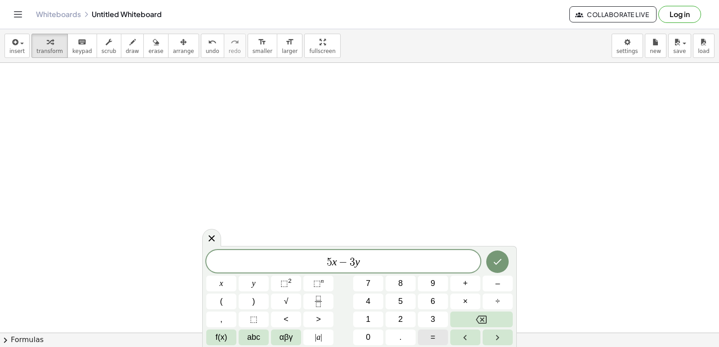
click at [435, 334] on span "=" at bounding box center [433, 338] width 5 height 12
click at [373, 299] on button "4" at bounding box center [368, 302] width 30 height 16
click at [497, 260] on icon "Done" at bounding box center [497, 262] width 11 height 11
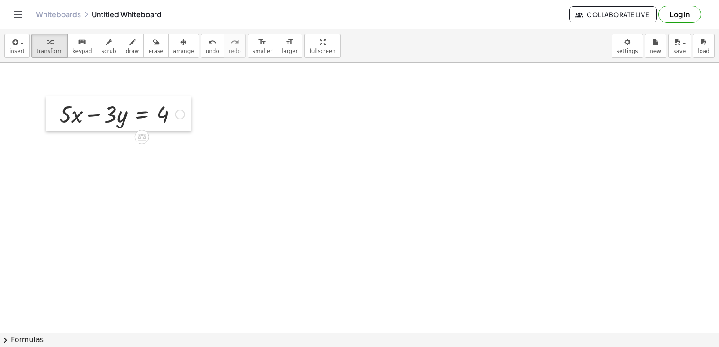
drag, startPoint x: 363, startPoint y: 318, endPoint x: 56, endPoint y: 104, distance: 374.1
click at [56, 104] on div at bounding box center [52, 113] width 13 height 35
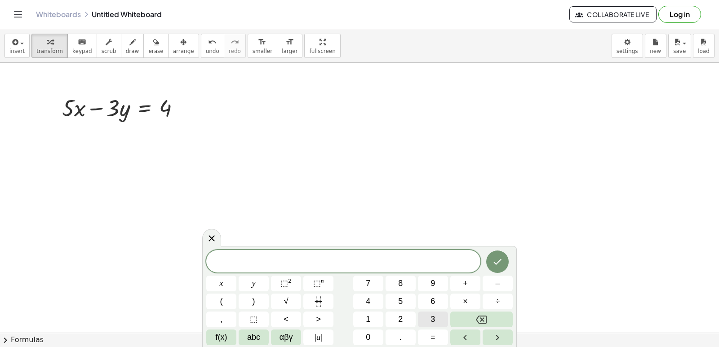
click at [431, 320] on span "3" at bounding box center [433, 320] width 4 height 12
click at [215, 281] on button "x" at bounding box center [221, 284] width 30 height 16
click at [466, 280] on span "+" at bounding box center [465, 284] width 5 height 12
click at [476, 319] on icon "Backspace" at bounding box center [481, 320] width 11 height 11
click at [499, 284] on span "–" at bounding box center [497, 284] width 4 height 12
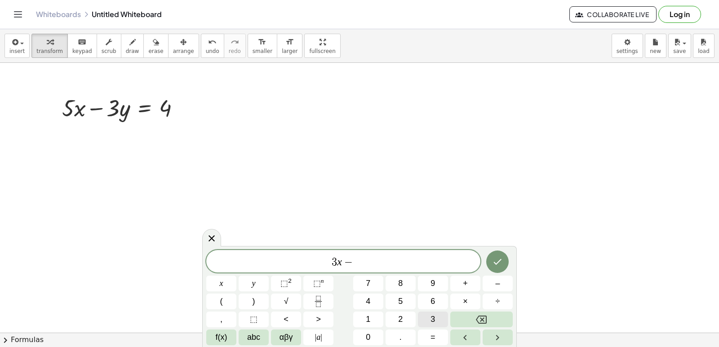
click at [438, 313] on button "3" at bounding box center [433, 320] width 30 height 16
click at [254, 281] on span "y" at bounding box center [254, 284] width 4 height 12
click at [431, 337] on span "=" at bounding box center [433, 338] width 5 height 12
click at [325, 261] on span "3" at bounding box center [322, 262] width 5 height 11
click at [458, 316] on button "Backspace" at bounding box center [481, 320] width 62 height 16
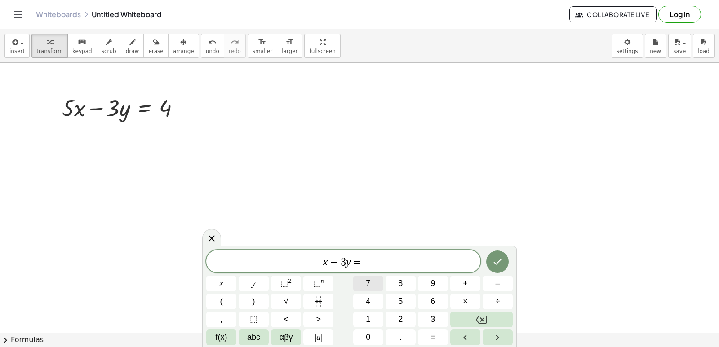
click at [374, 277] on button "7" at bounding box center [368, 284] width 30 height 16
click at [366, 263] on span "7 x − 3 y = ​" at bounding box center [343, 262] width 274 height 13
click at [396, 278] on button "8" at bounding box center [401, 284] width 30 height 16
click at [498, 258] on icon "Done" at bounding box center [497, 262] width 11 height 11
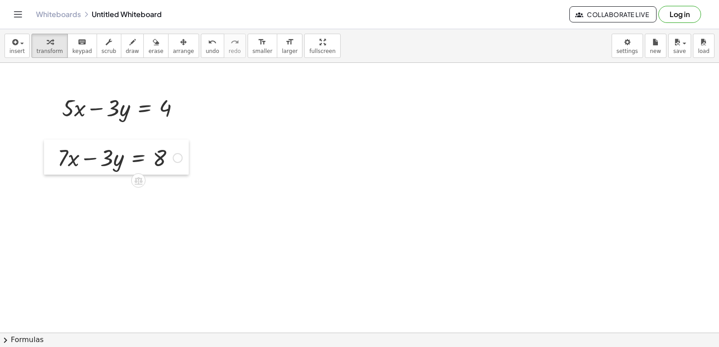
drag, startPoint x: 314, startPoint y: 319, endPoint x: 51, endPoint y: 145, distance: 315.6
click at [51, 145] on div at bounding box center [50, 157] width 13 height 35
click at [66, 151] on div at bounding box center [119, 157] width 133 height 31
drag, startPoint x: 48, startPoint y: 157, endPoint x: 52, endPoint y: 149, distance: 8.4
click at [52, 149] on div at bounding box center [54, 149] width 13 height 35
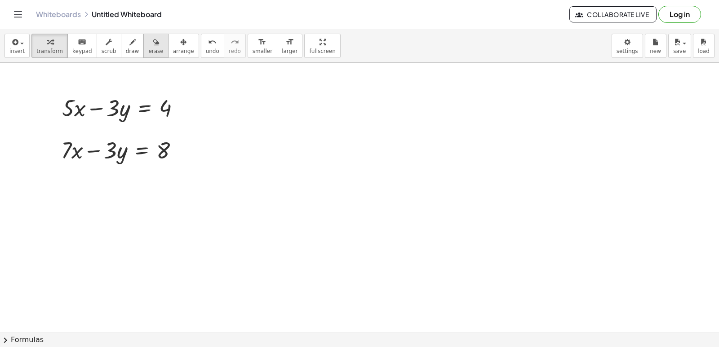
click at [148, 40] on div "button" at bounding box center [155, 41] width 15 height 11
drag, startPoint x: 70, startPoint y: 126, endPoint x: 140, endPoint y: 124, distance: 70.2
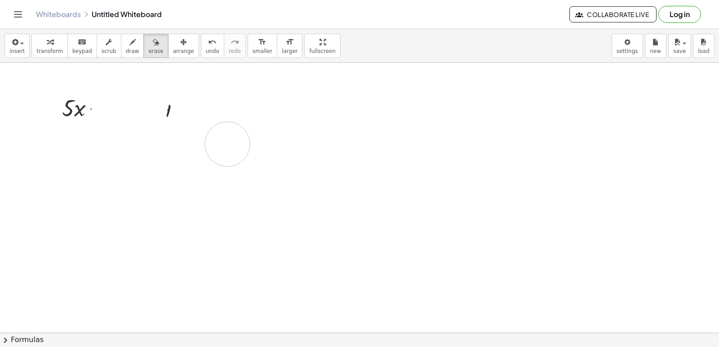
drag, startPoint x: 143, startPoint y: 155, endPoint x: 227, endPoint y: 144, distance: 85.2
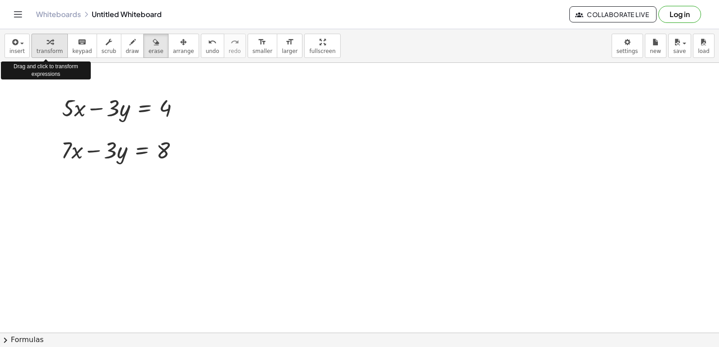
click at [49, 48] on span "transform" at bounding box center [49, 51] width 27 height 6
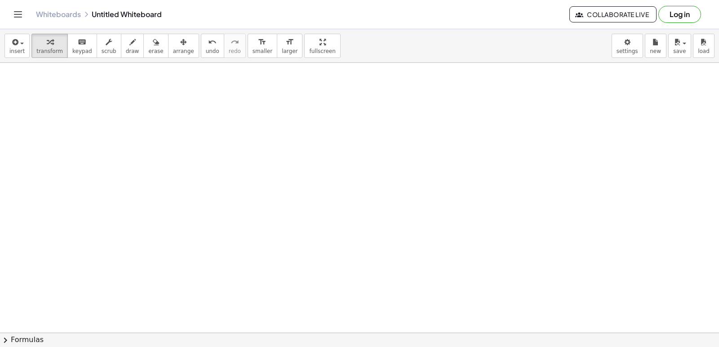
scroll to position [3151, 0]
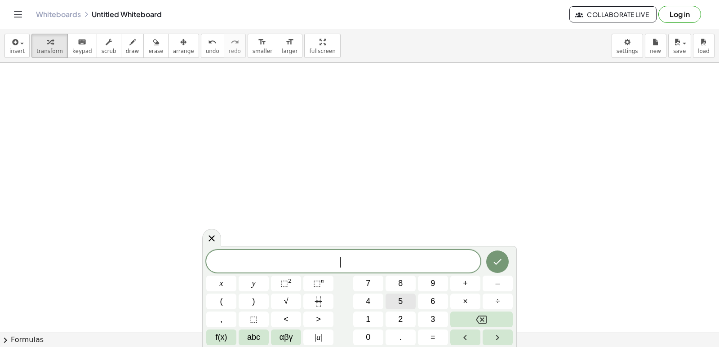
click at [396, 302] on button "5" at bounding box center [401, 302] width 30 height 16
click at [226, 278] on button "x" at bounding box center [221, 284] width 30 height 16
click at [490, 283] on button "–" at bounding box center [498, 284] width 30 height 16
click at [441, 320] on button "3" at bounding box center [433, 320] width 30 height 16
click at [246, 276] on button "y" at bounding box center [254, 284] width 30 height 16
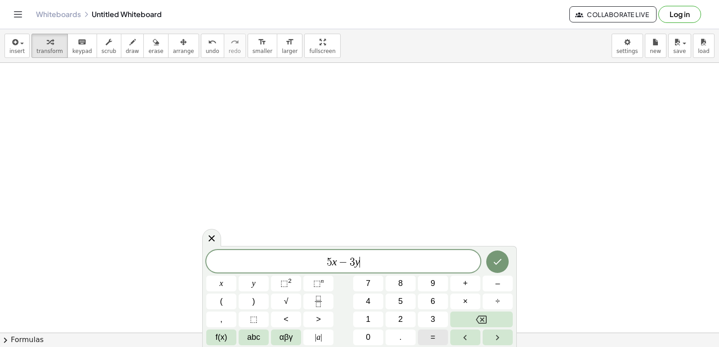
click at [426, 331] on button "=" at bounding box center [433, 338] width 30 height 16
drag, startPoint x: 363, startPoint y: 296, endPoint x: 352, endPoint y: 301, distance: 12.5
click at [352, 301] on div "5 x − 3 y = x y ⬚ 2 ⬚ n 7 8 9 + – ( ) √ 4 5 6 × ÷ , ⬚ < > 1 2 3 f(x) abc αβγ | …" at bounding box center [359, 297] width 307 height 95
click at [363, 304] on button "4" at bounding box center [368, 302] width 30 height 16
click at [499, 256] on button "Done" at bounding box center [497, 262] width 22 height 22
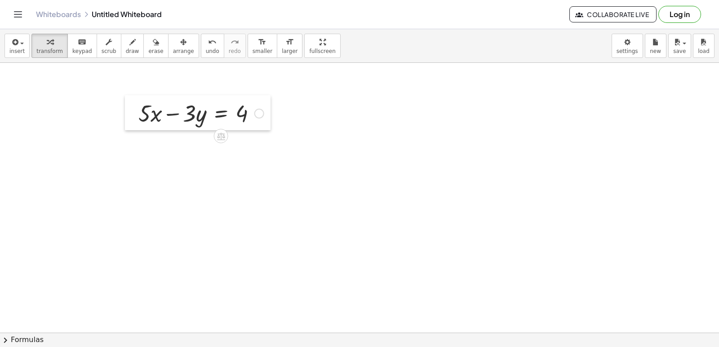
drag, startPoint x: 190, startPoint y: 190, endPoint x: 128, endPoint y: 109, distance: 101.7
click at [128, 109] on div at bounding box center [131, 112] width 13 height 35
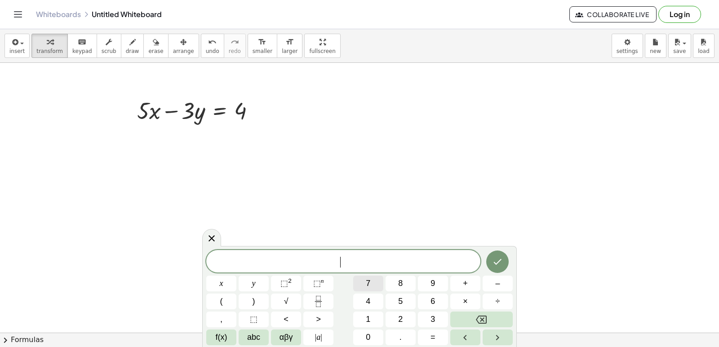
click at [360, 284] on button "7" at bounding box center [368, 284] width 30 height 16
click at [221, 276] on button "x" at bounding box center [221, 284] width 30 height 16
click at [454, 286] on button "+" at bounding box center [465, 284] width 30 height 16
click at [436, 319] on button "3" at bounding box center [433, 320] width 30 height 16
click at [254, 278] on span "y" at bounding box center [254, 284] width 4 height 12
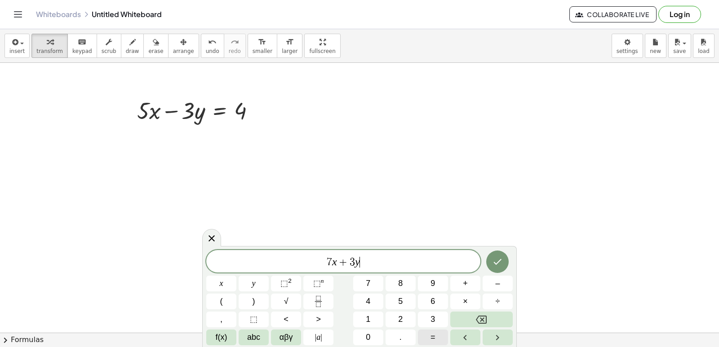
click at [441, 338] on button "=" at bounding box center [433, 338] width 30 height 16
click at [399, 318] on span "2" at bounding box center [400, 320] width 4 height 12
click at [366, 335] on span "0" at bounding box center [368, 338] width 4 height 12
click at [495, 261] on icon "Done" at bounding box center [497, 262] width 11 height 11
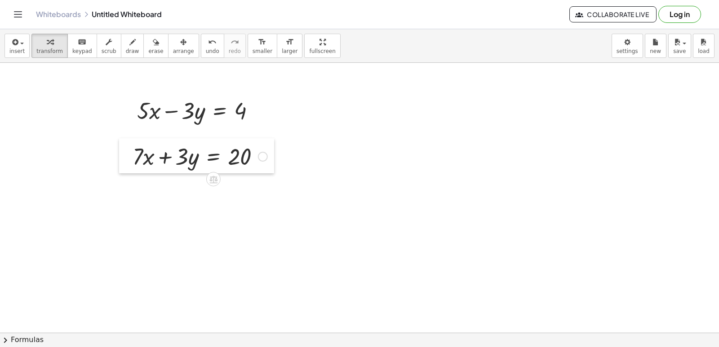
drag, startPoint x: 348, startPoint y: 310, endPoint x: 123, endPoint y: 149, distance: 277.0
click at [123, 149] on div at bounding box center [125, 155] width 13 height 35
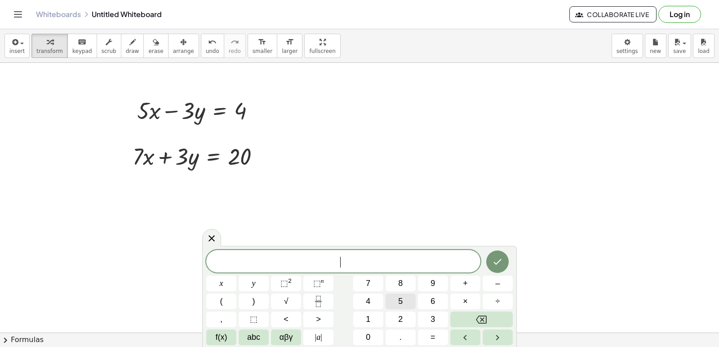
click at [406, 298] on button "5" at bounding box center [401, 302] width 30 height 16
click at [216, 278] on button "x" at bounding box center [221, 284] width 30 height 16
click at [459, 280] on button "+" at bounding box center [465, 284] width 30 height 16
click at [365, 279] on button "7" at bounding box center [368, 284] width 30 height 16
click at [220, 285] on span "x" at bounding box center [222, 284] width 4 height 12
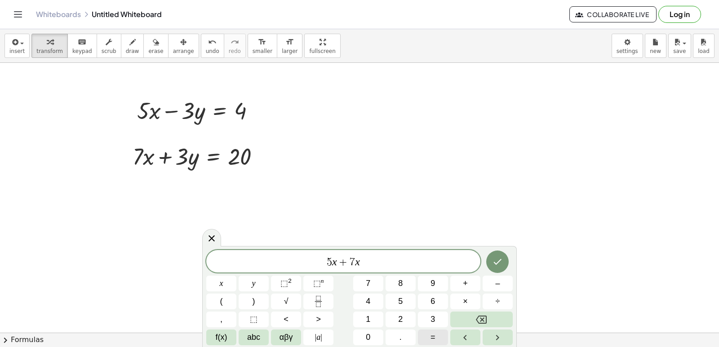
click at [437, 334] on button "=" at bounding box center [433, 338] width 30 height 16
click at [402, 319] on span "2" at bounding box center [400, 320] width 4 height 12
click at [361, 334] on button "0" at bounding box center [368, 338] width 30 height 16
click at [457, 284] on button "+" at bounding box center [465, 284] width 30 height 16
click at [369, 301] on span "4" at bounding box center [368, 302] width 4 height 12
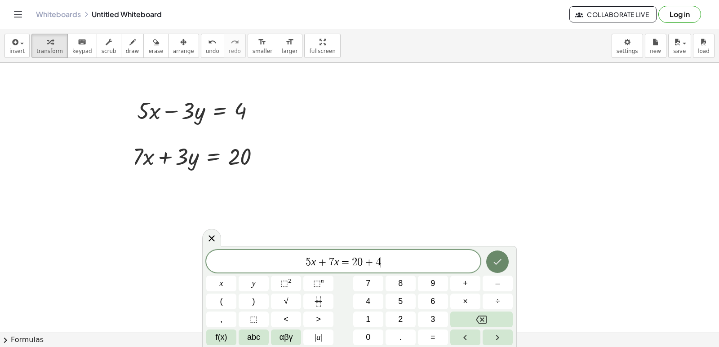
click at [500, 252] on button "Done" at bounding box center [497, 262] width 22 height 22
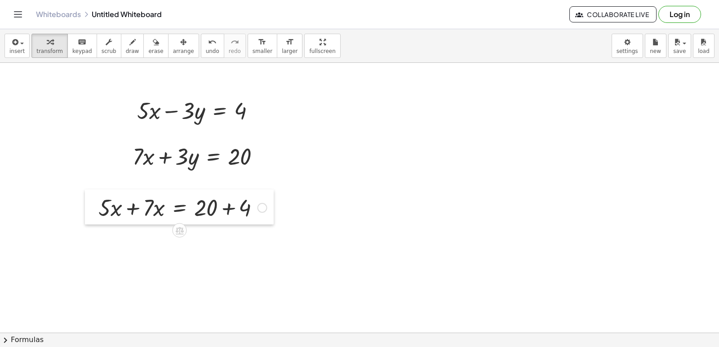
drag, startPoint x: 405, startPoint y: 310, endPoint x: 88, endPoint y: 206, distance: 333.3
click at [88, 206] on div at bounding box center [91, 207] width 13 height 35
click at [131, 211] on div at bounding box center [183, 207] width 178 height 31
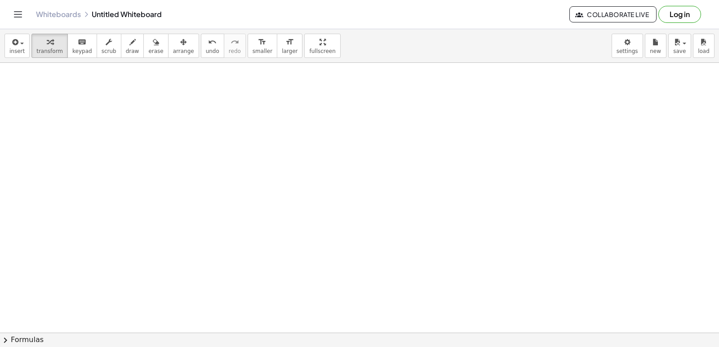
scroll to position [3421, 0]
drag, startPoint x: 406, startPoint y: 302, endPoint x: 378, endPoint y: 326, distance: 36.3
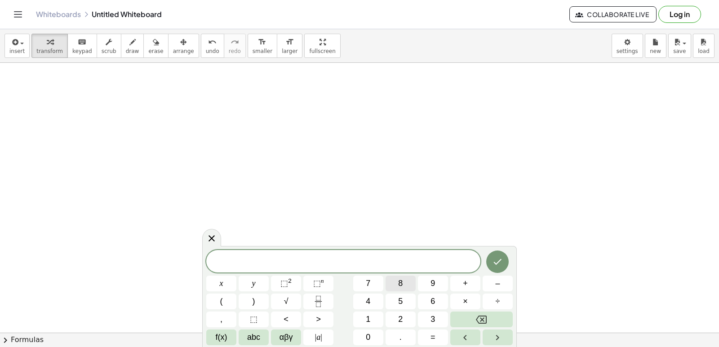
click at [399, 282] on span "8" at bounding box center [400, 284] width 4 height 12
click at [223, 282] on span "x" at bounding box center [222, 284] width 4 height 12
click at [489, 282] on button "–" at bounding box center [498, 284] width 30 height 16
click at [405, 301] on button "5" at bounding box center [401, 302] width 30 height 16
click at [258, 277] on button "y" at bounding box center [254, 284] width 30 height 16
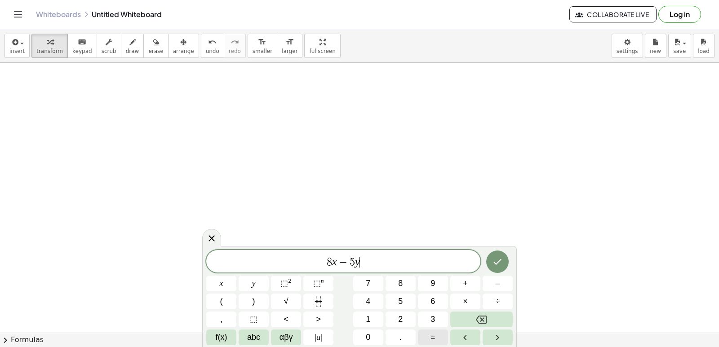
click at [434, 334] on span "=" at bounding box center [433, 338] width 5 height 12
click at [428, 298] on button "6" at bounding box center [433, 302] width 30 height 16
click at [493, 262] on icon "Done" at bounding box center [497, 262] width 11 height 11
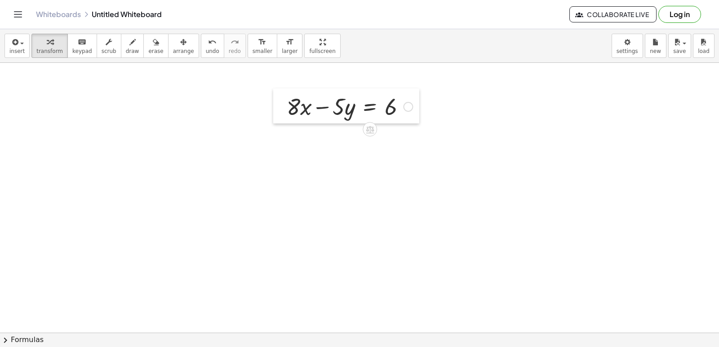
drag, startPoint x: 395, startPoint y: 321, endPoint x: 282, endPoint y: 105, distance: 244.0
click at [282, 105] on div at bounding box center [279, 106] width 13 height 35
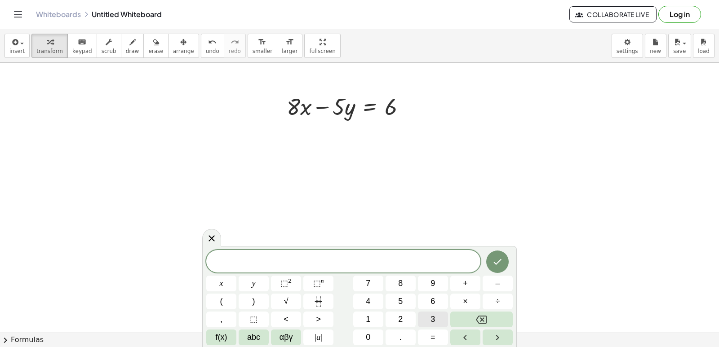
click at [431, 317] on span "3" at bounding box center [433, 320] width 4 height 12
click at [221, 282] on span "x" at bounding box center [222, 284] width 4 height 12
click at [502, 283] on button "–" at bounding box center [498, 284] width 30 height 16
click at [406, 298] on button "5" at bounding box center [401, 302] width 30 height 16
click at [250, 283] on button "y" at bounding box center [254, 284] width 30 height 16
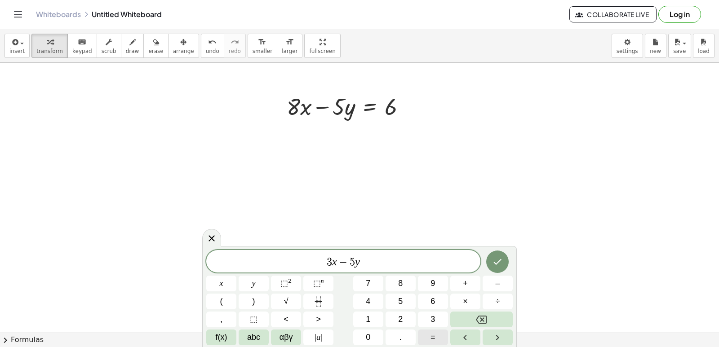
click at [426, 333] on button "=" at bounding box center [433, 338] width 30 height 16
click at [371, 313] on button "1" at bounding box center [368, 320] width 30 height 16
click at [435, 299] on span "6" at bounding box center [433, 302] width 4 height 12
click at [335, 264] on span "−" at bounding box center [331, 262] width 13 height 11
click at [489, 314] on button "Backspace" at bounding box center [481, 320] width 62 height 16
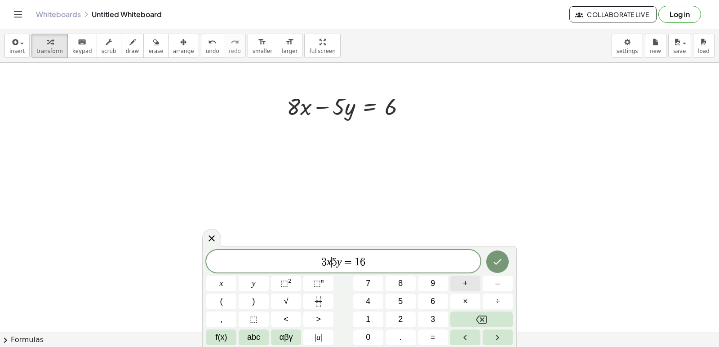
click at [465, 287] on span "+" at bounding box center [465, 284] width 5 height 12
click at [499, 260] on icon "Done" at bounding box center [497, 262] width 11 height 11
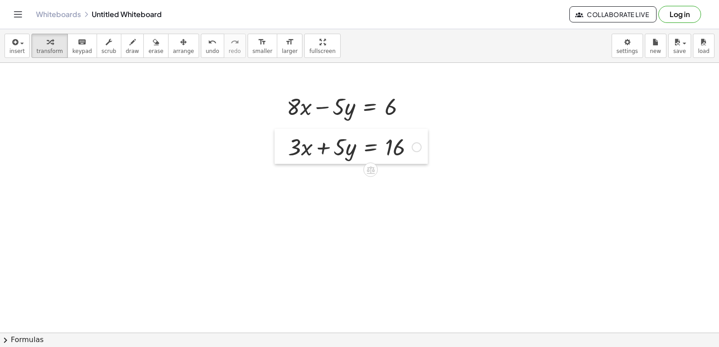
drag, startPoint x: 414, startPoint y: 311, endPoint x: 283, endPoint y: 143, distance: 212.8
click at [283, 143] on div at bounding box center [281, 146] width 13 height 35
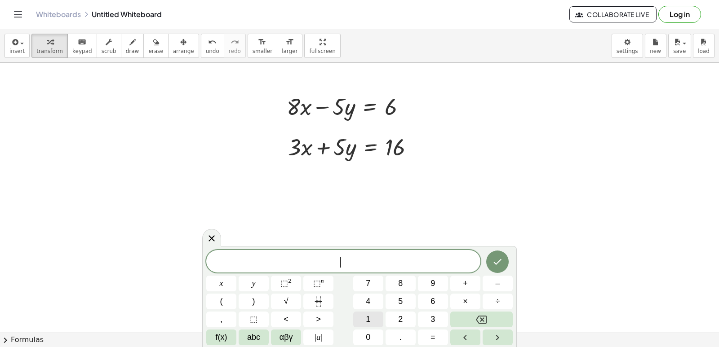
click at [369, 319] on span "1" at bounding box center [368, 320] width 4 height 12
click at [234, 281] on button "x" at bounding box center [221, 284] width 30 height 16
click at [429, 332] on button "=" at bounding box center [433, 338] width 30 height 16
click at [396, 317] on button "2" at bounding box center [401, 320] width 30 height 16
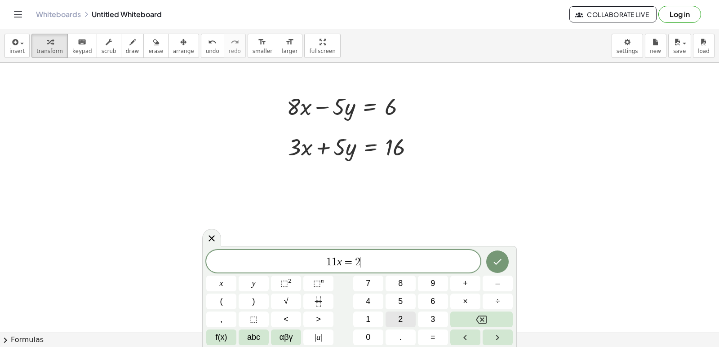
click at [397, 317] on button "2" at bounding box center [401, 320] width 30 height 16
click at [495, 258] on icon "Done" at bounding box center [497, 262] width 11 height 11
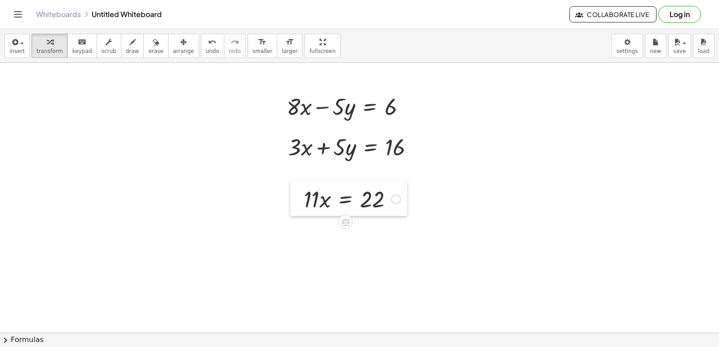
drag, startPoint x: 359, startPoint y: 251, endPoint x: 292, endPoint y: 197, distance: 86.0
click at [292, 197] on div at bounding box center [296, 198] width 13 height 35
drag, startPoint x: 292, startPoint y: 197, endPoint x: 263, endPoint y: 238, distance: 49.6
drag, startPoint x: 305, startPoint y: 201, endPoint x: 367, endPoint y: 225, distance: 66.0
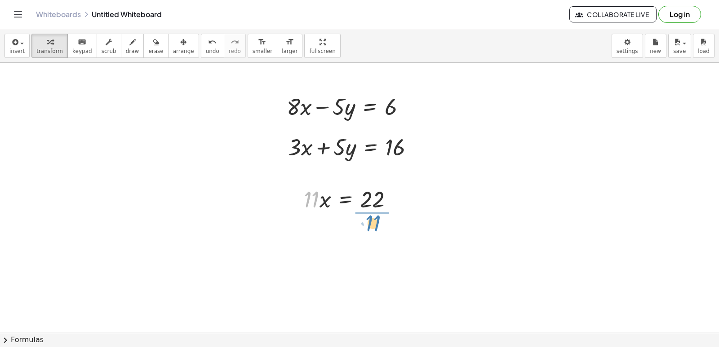
drag, startPoint x: 369, startPoint y: 231, endPoint x: 293, endPoint y: 244, distance: 76.9
click at [293, 244] on div at bounding box center [296, 221] width 13 height 80
click at [369, 236] on div at bounding box center [352, 236] width 107 height 45
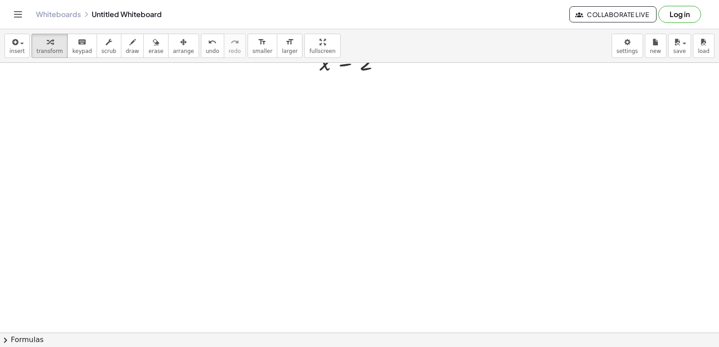
scroll to position [3646, 0]
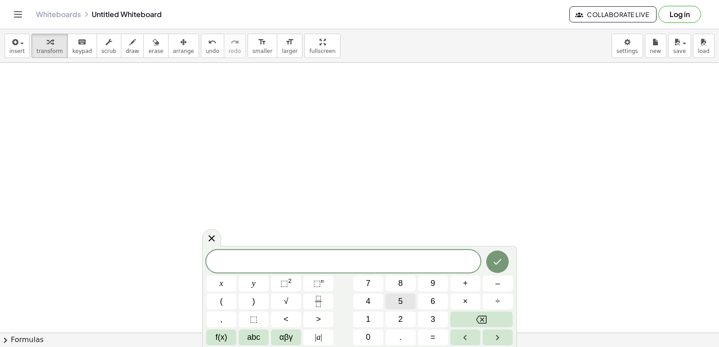
click at [391, 299] on button "5" at bounding box center [401, 302] width 30 height 16
click at [217, 280] on button "x" at bounding box center [221, 284] width 30 height 16
click at [493, 284] on button "–" at bounding box center [498, 284] width 30 height 16
click at [361, 276] on button "7" at bounding box center [368, 284] width 30 height 16
click at [253, 280] on button "y" at bounding box center [254, 284] width 30 height 16
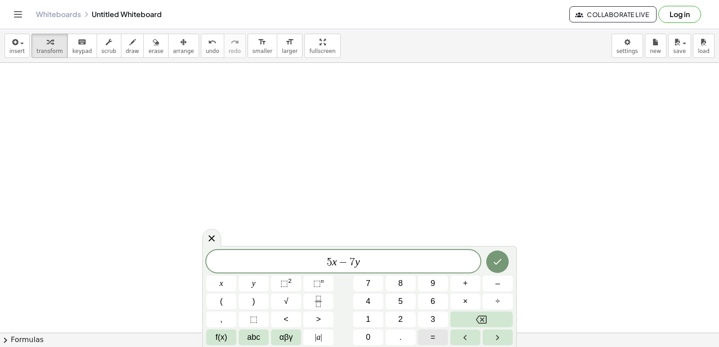
click at [432, 334] on span "=" at bounding box center [433, 338] width 5 height 12
click at [495, 287] on span "–" at bounding box center [497, 284] width 4 height 12
click at [428, 302] on button "6" at bounding box center [433, 302] width 30 height 16
click at [497, 261] on icon "Done" at bounding box center [497, 262] width 11 height 11
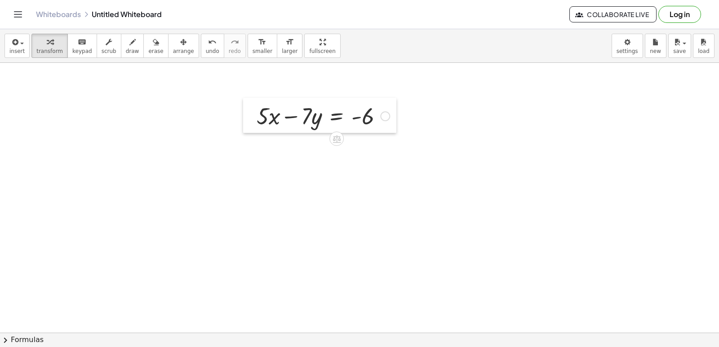
drag, startPoint x: 380, startPoint y: 311, endPoint x: 248, endPoint y: 115, distance: 236.6
drag, startPoint x: 248, startPoint y: 115, endPoint x: 170, endPoint y: 242, distance: 148.8
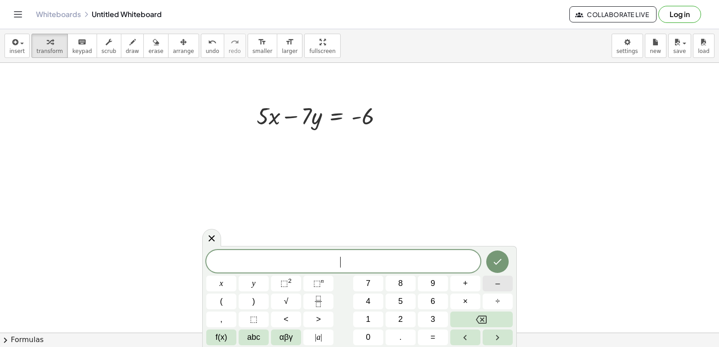
click at [499, 279] on span "–" at bounding box center [497, 284] width 4 height 12
click at [411, 298] on button "5" at bounding box center [401, 302] width 30 height 16
click at [222, 277] on button "x" at bounding box center [221, 284] width 30 height 16
click at [506, 282] on button "–" at bounding box center [498, 284] width 30 height 16
click at [420, 283] on button "9" at bounding box center [433, 284] width 30 height 16
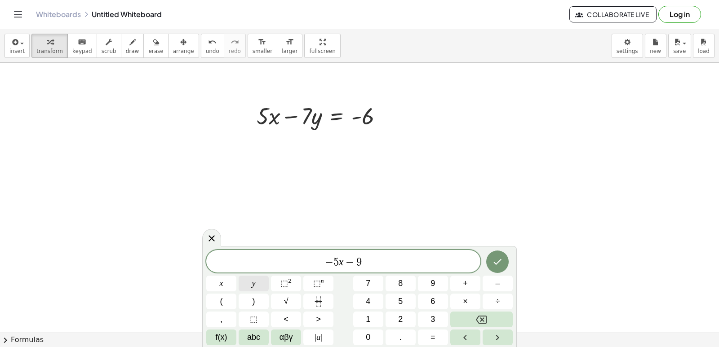
click at [255, 277] on button "y" at bounding box center [254, 284] width 30 height 16
click at [436, 333] on button "=" at bounding box center [433, 338] width 30 height 16
click at [499, 278] on span "–" at bounding box center [497, 284] width 4 height 12
click at [364, 302] on button "4" at bounding box center [368, 302] width 30 height 16
click at [395, 320] on button "2" at bounding box center [401, 320] width 30 height 16
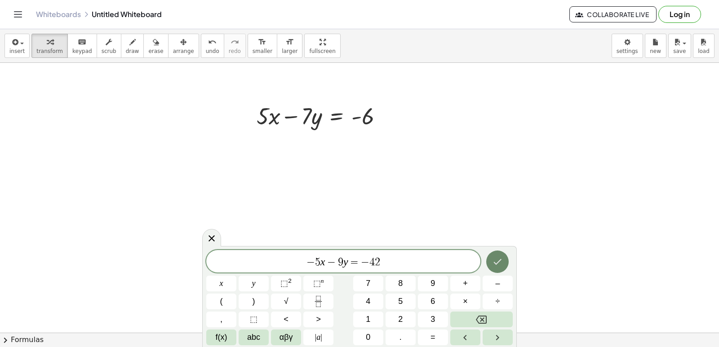
click at [496, 258] on icon "Done" at bounding box center [497, 262] width 11 height 11
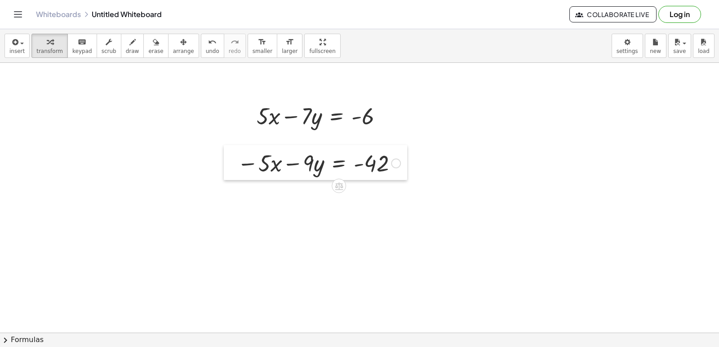
drag, startPoint x: 337, startPoint y: 233, endPoint x: 228, endPoint y: 162, distance: 129.8
drag, startPoint x: 232, startPoint y: 288, endPoint x: 175, endPoint y: 249, distance: 68.9
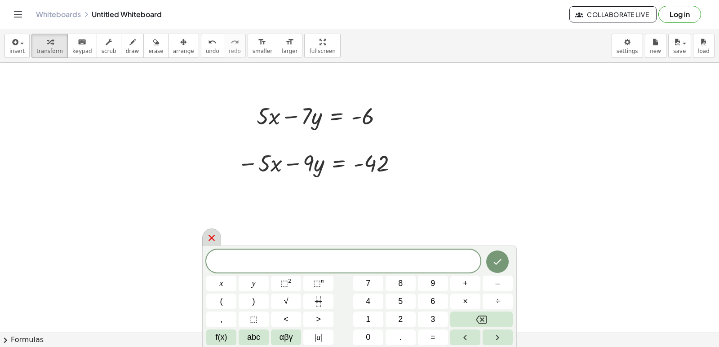
click at [215, 231] on div at bounding box center [211, 238] width 19 height 18
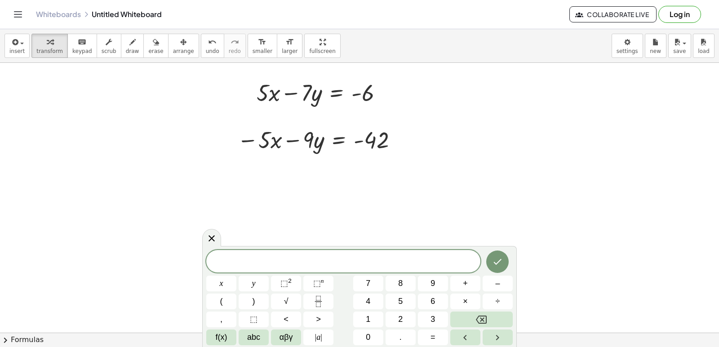
scroll to position [3691, 0]
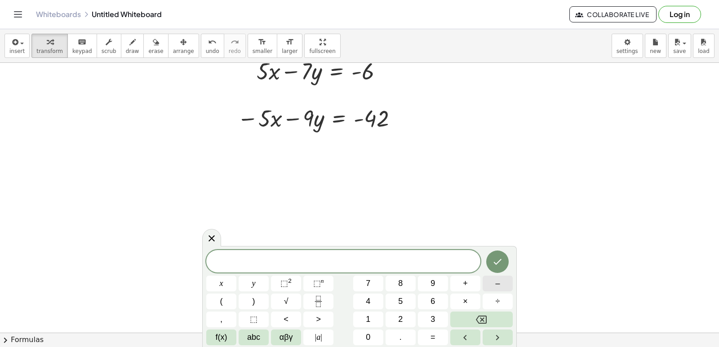
click at [491, 279] on button "–" at bounding box center [498, 284] width 30 height 16
click at [368, 316] on button "1" at bounding box center [368, 320] width 30 height 16
click at [432, 296] on span "6" at bounding box center [433, 302] width 4 height 12
click at [255, 284] on span "y" at bounding box center [254, 284] width 4 height 12
click at [433, 338] on span "=" at bounding box center [433, 338] width 5 height 12
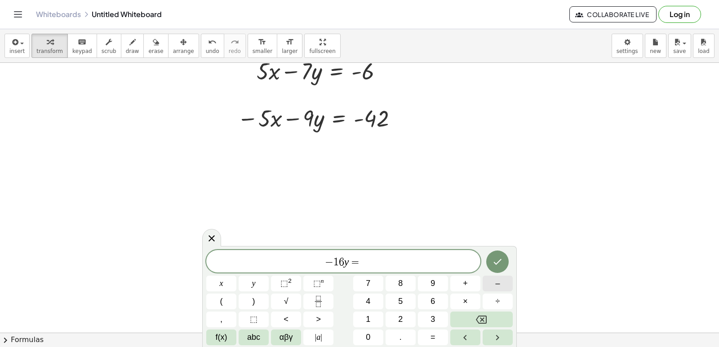
click at [493, 283] on button "–" at bounding box center [498, 284] width 30 height 16
click at [369, 295] on button "4" at bounding box center [368, 302] width 30 height 16
click at [402, 280] on span "8" at bounding box center [400, 284] width 4 height 12
click at [494, 258] on icon "Done" at bounding box center [497, 262] width 11 height 11
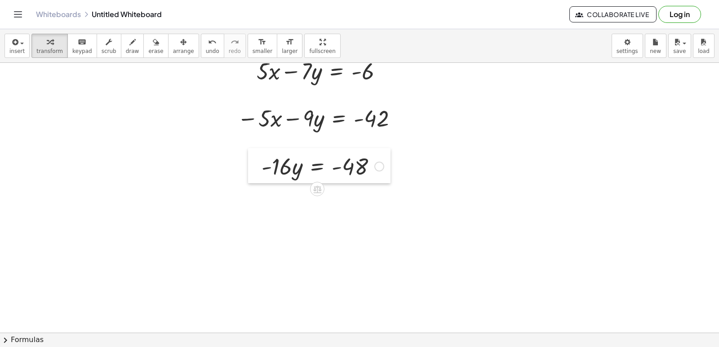
drag, startPoint x: 372, startPoint y: 275, endPoint x: 260, endPoint y: 172, distance: 151.7
click at [260, 172] on div at bounding box center [254, 165] width 13 height 35
drag, startPoint x: 281, startPoint y: 166, endPoint x: 363, endPoint y: 191, distance: 85.9
drag, startPoint x: 363, startPoint y: 190, endPoint x: 187, endPoint y: 236, distance: 182.3
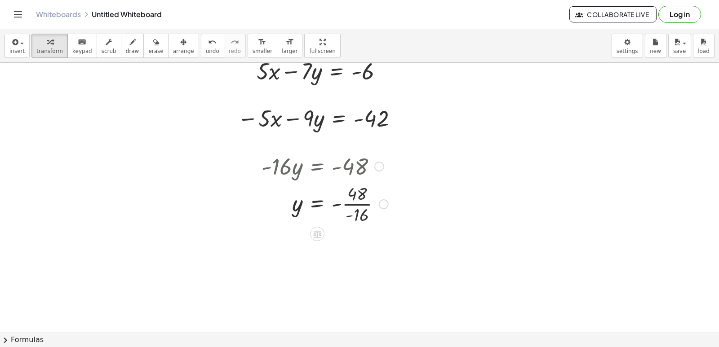
click at [361, 204] on div at bounding box center [325, 203] width 136 height 45
click at [348, 240] on div at bounding box center [325, 241] width 136 height 30
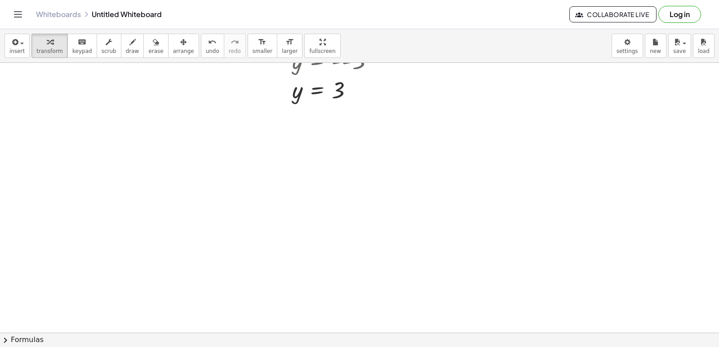
scroll to position [3916, 0]
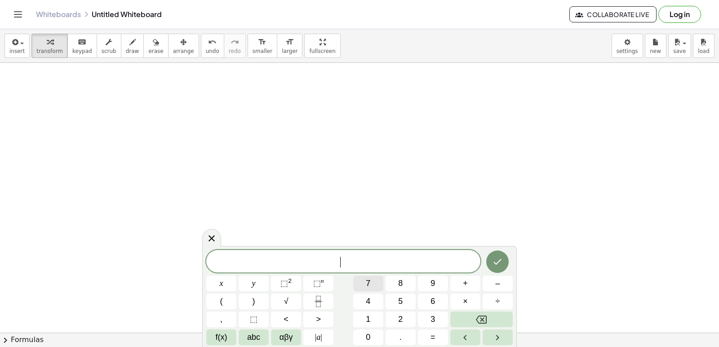
click at [370, 279] on span "7" at bounding box center [368, 284] width 4 height 12
click at [218, 280] on button "x" at bounding box center [221, 284] width 30 height 16
click at [462, 281] on button "+" at bounding box center [465, 284] width 30 height 16
click at [396, 293] on div "7 x + ​ x y ⬚ 2 ⬚ n 7 8 9 + – ( ) √ 4 5 6 × ÷ , ⬚ < > 1 2 3 f(x) abc αβγ | a | …" at bounding box center [359, 297] width 307 height 95
click at [260, 280] on button "y" at bounding box center [254, 284] width 30 height 16
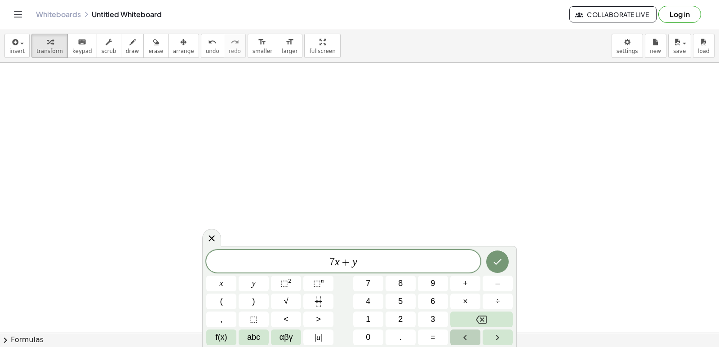
click at [471, 334] on button "Left arrow" at bounding box center [465, 338] width 30 height 16
click at [463, 314] on button "Backspace" at bounding box center [481, 320] width 62 height 16
click at [467, 323] on button "Backspace" at bounding box center [481, 320] width 62 height 16
click at [352, 254] on div "7 x ​ y" at bounding box center [343, 261] width 274 height 22
click at [458, 315] on button "Backspace" at bounding box center [481, 320] width 62 height 16
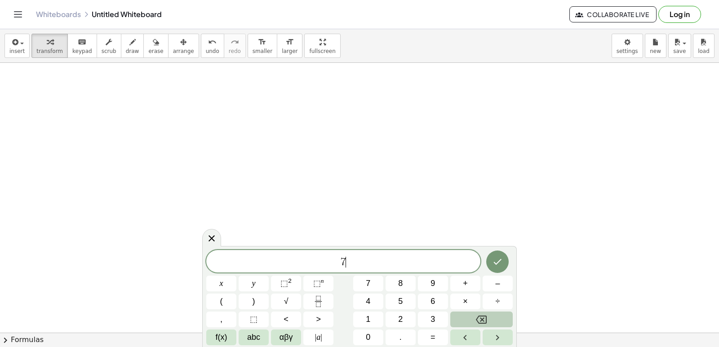
click at [455, 315] on button "Backspace" at bounding box center [481, 320] width 62 height 16
click at [365, 278] on button "7" at bounding box center [368, 284] width 30 height 16
click at [215, 281] on button "x" at bounding box center [221, 284] width 30 height 16
click at [466, 284] on span "+" at bounding box center [465, 284] width 5 height 12
click at [396, 298] on button "5" at bounding box center [401, 302] width 30 height 16
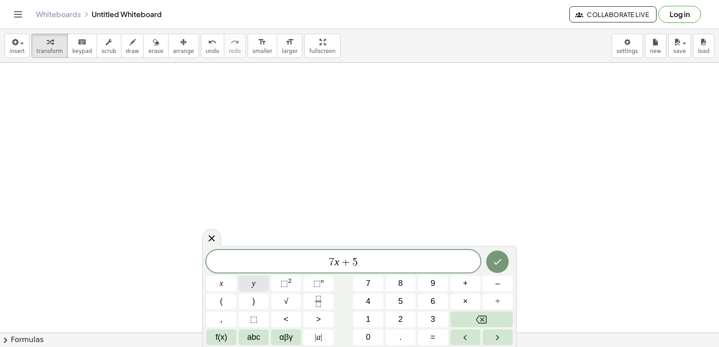
click at [256, 281] on button "y" at bounding box center [254, 284] width 30 height 16
click at [427, 333] on button "=" at bounding box center [433, 338] width 30 height 16
click at [396, 320] on button "2" at bounding box center [401, 320] width 30 height 16
click at [355, 296] on button "4" at bounding box center [368, 302] width 30 height 16
click at [498, 257] on icon "Done" at bounding box center [497, 262] width 11 height 11
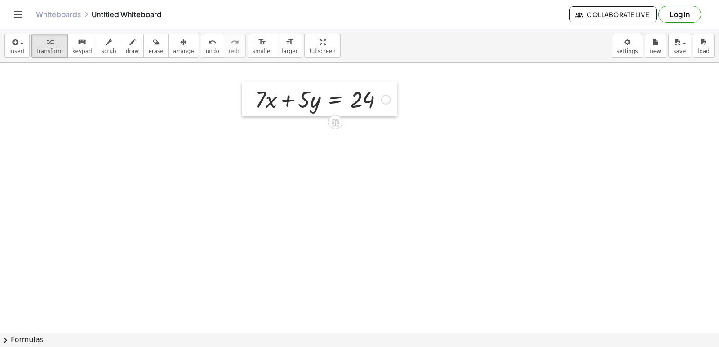
drag, startPoint x: 349, startPoint y: 332, endPoint x: 252, endPoint y: 102, distance: 249.6
click at [252, 102] on div at bounding box center [248, 98] width 13 height 35
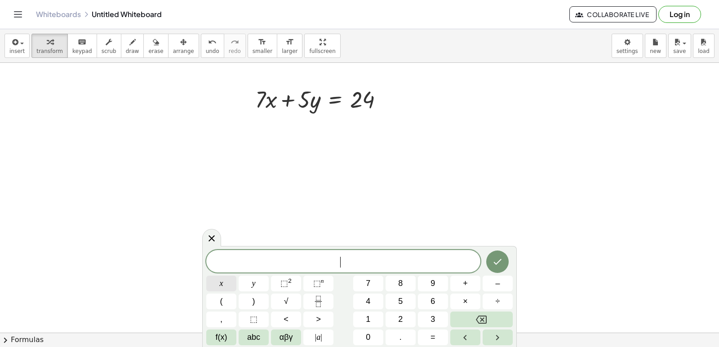
click at [219, 284] on button "x" at bounding box center [221, 284] width 30 height 16
click at [423, 332] on button "=" at bounding box center [433, 338] width 30 height 16
click at [398, 309] on button "5" at bounding box center [401, 302] width 30 height 16
click at [453, 318] on button "Backspace" at bounding box center [481, 320] width 62 height 16
click at [398, 315] on span "2" at bounding box center [400, 320] width 4 height 12
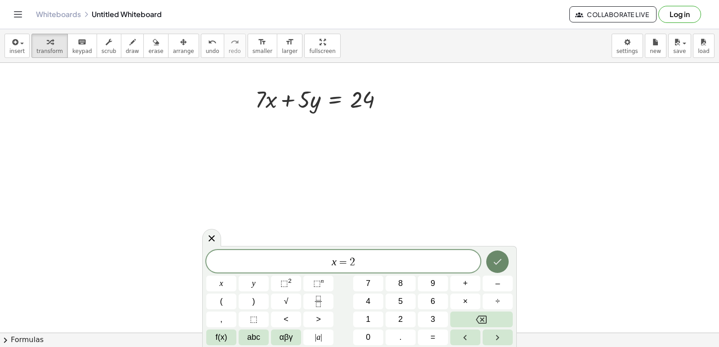
click at [491, 261] on button "Done" at bounding box center [497, 262] width 22 height 22
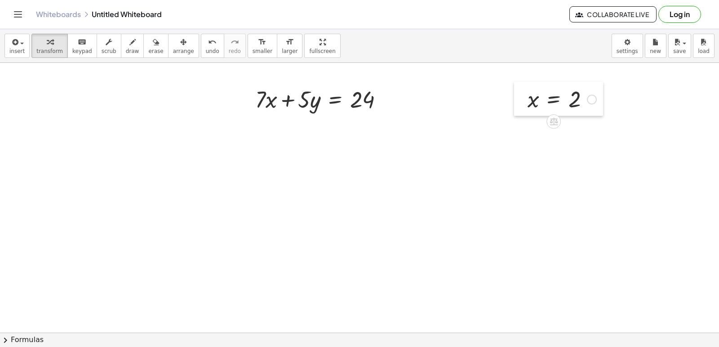
drag, startPoint x: 384, startPoint y: 283, endPoint x: 518, endPoint y: 96, distance: 230.0
click at [518, 96] on div at bounding box center [520, 99] width 13 height 34
drag, startPoint x: 533, startPoint y: 98, endPoint x: 270, endPoint y: 99, distance: 263.4
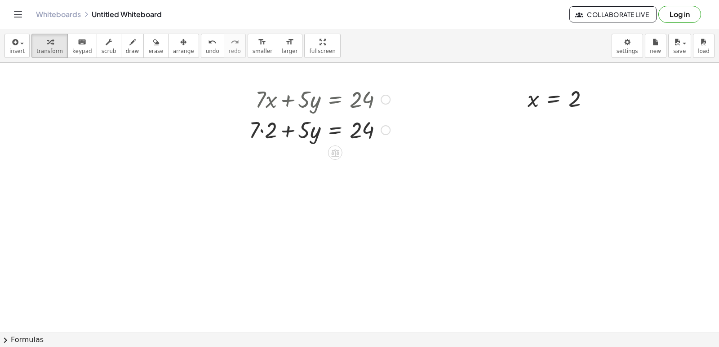
click at [260, 129] on div at bounding box center [320, 129] width 150 height 31
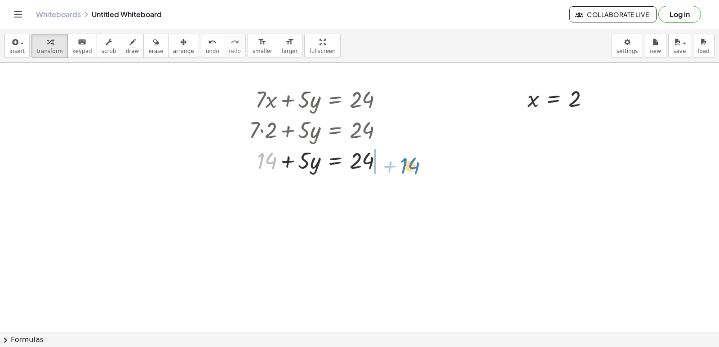
drag, startPoint x: 263, startPoint y: 159, endPoint x: 406, endPoint y: 164, distance: 143.5
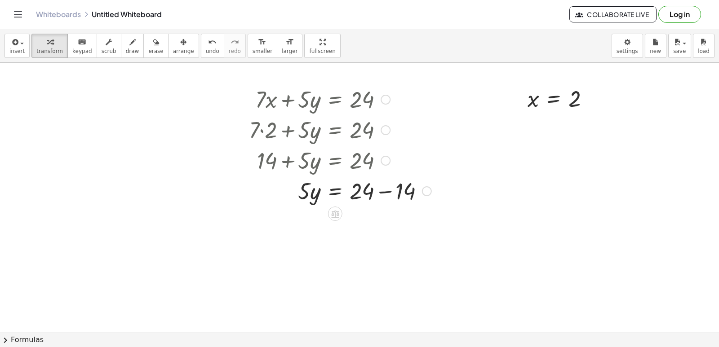
drag, startPoint x: 400, startPoint y: 178, endPoint x: 156, endPoint y: 219, distance: 247.6
click at [380, 191] on div at bounding box center [340, 190] width 191 height 31
drag, startPoint x: 306, startPoint y: 211, endPoint x: 370, endPoint y: 227, distance: 66.5
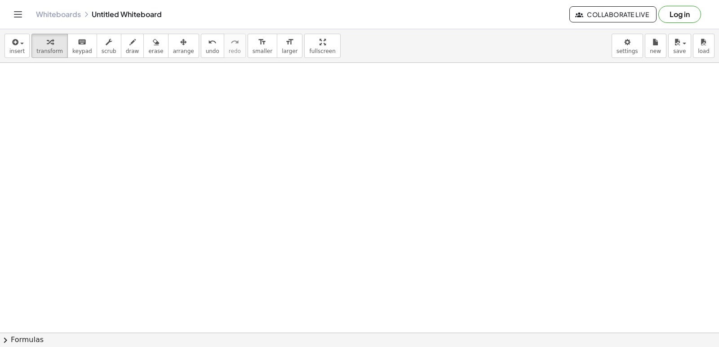
scroll to position [4231, 0]
